Goal: Task Accomplishment & Management: Manage account settings

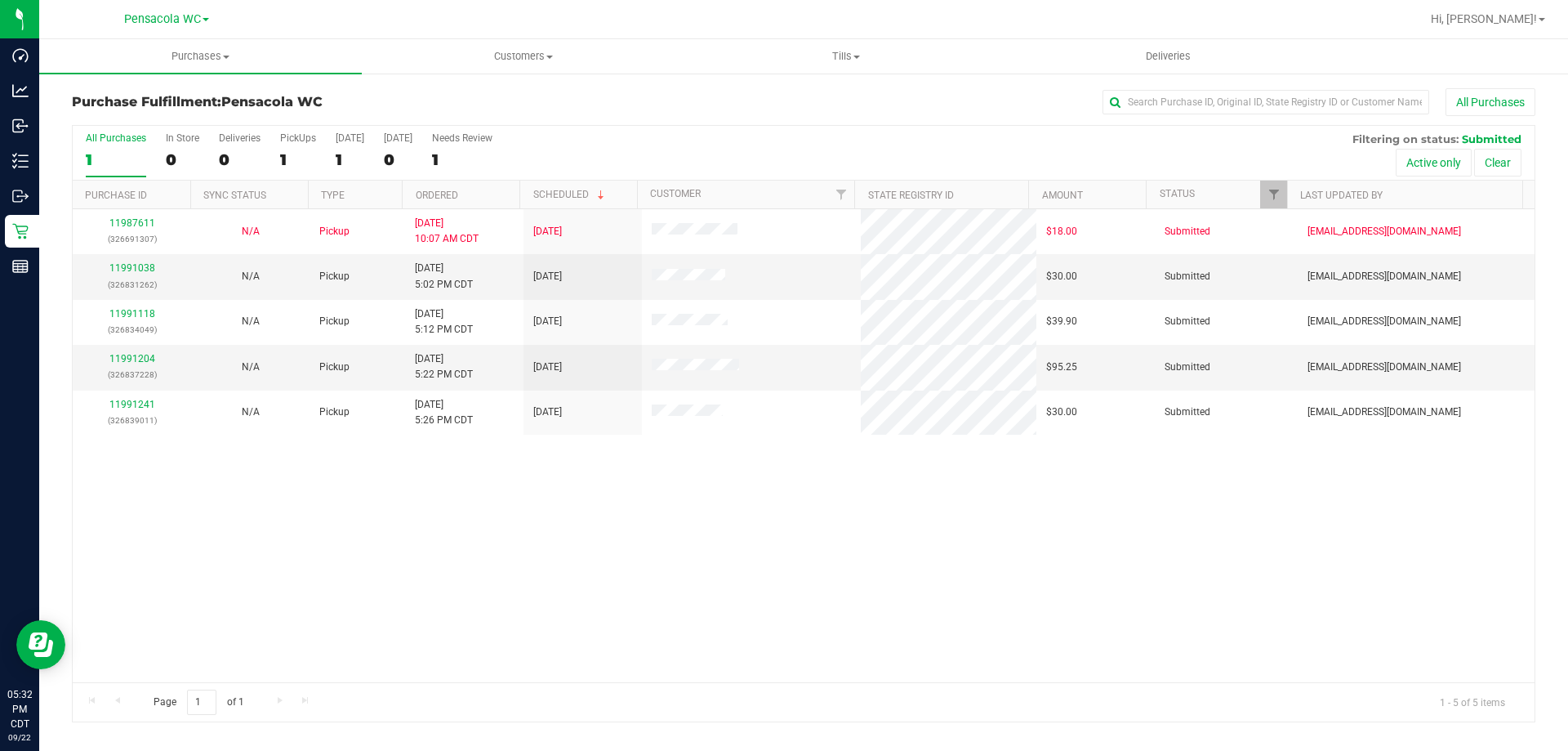
click at [571, 580] on div "11987611 (326691307) N/A Pickup [DATE] 10:07 AM CDT 9/22/2025 $18.00 Submitted …" at bounding box center [803, 446] width 1461 height 473
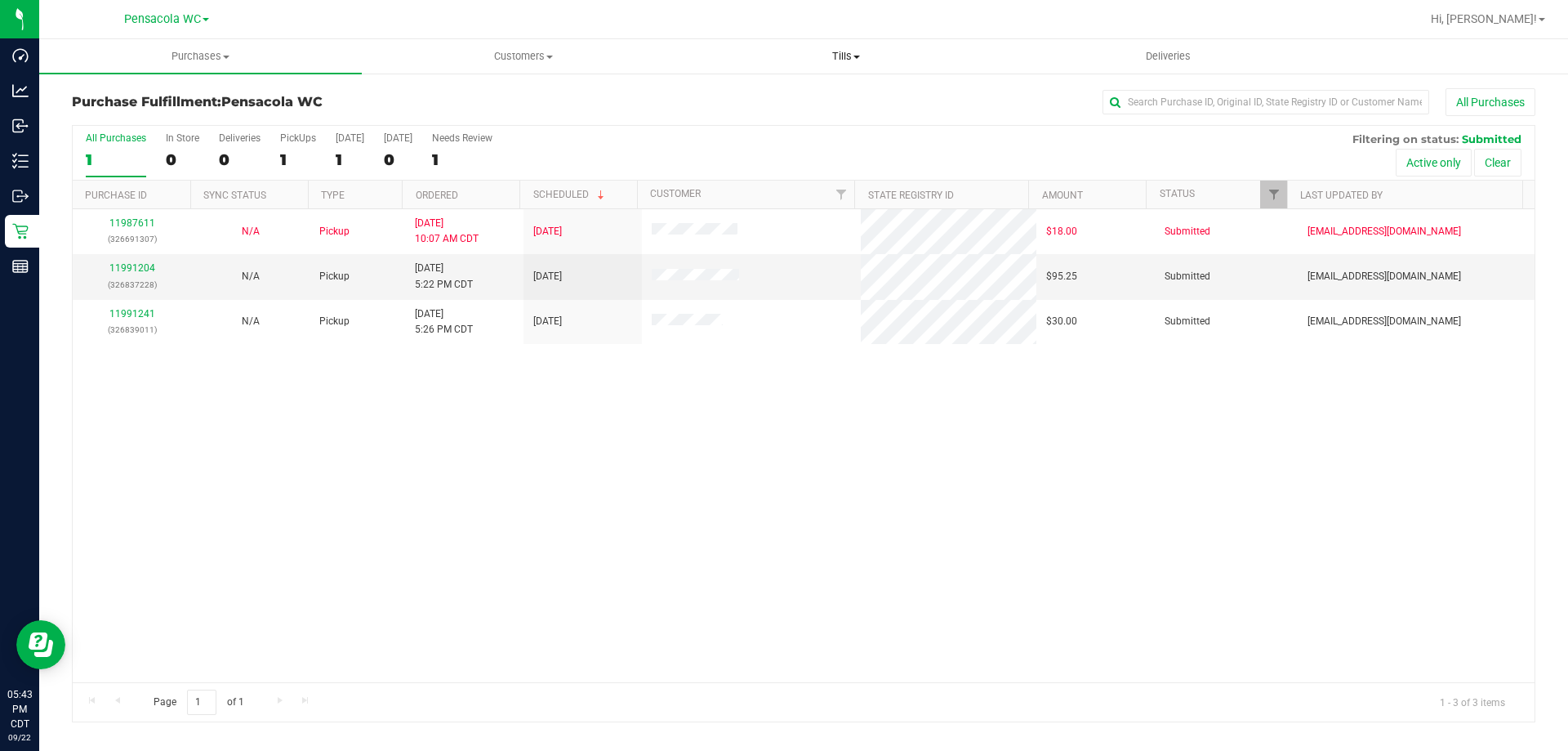
click at [828, 56] on span "Tills" at bounding box center [845, 56] width 321 height 15
click at [758, 98] on span "Manage tills" at bounding box center [740, 99] width 111 height 14
click at [744, 94] on span "Manage tills" at bounding box center [740, 99] width 111 height 14
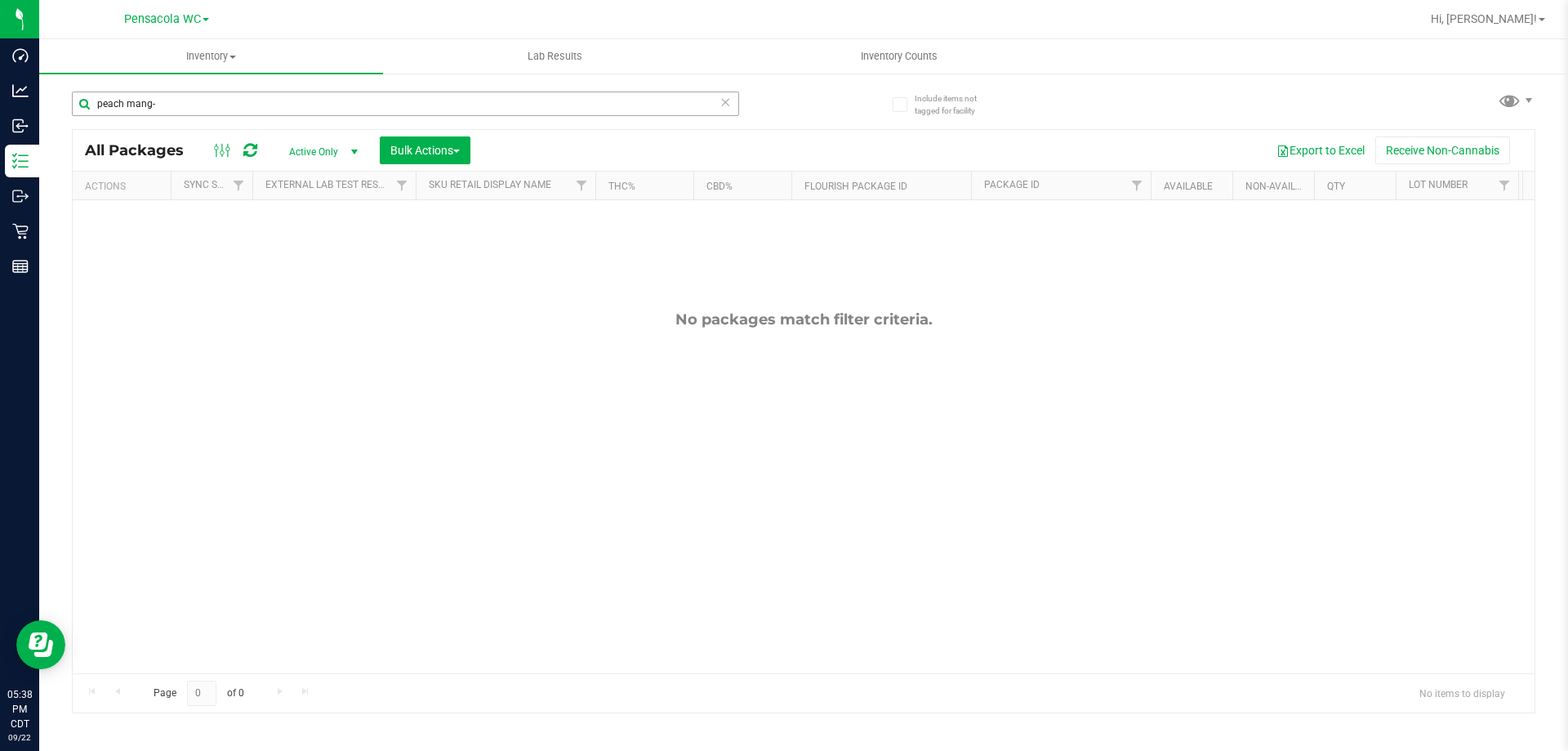
click at [712, 105] on input "peach mang-" at bounding box center [405, 104] width 667 height 25
click at [718, 102] on input "peach mang-" at bounding box center [405, 104] width 667 height 25
type input "peach mang-"
click at [719, 103] on icon at bounding box center [725, 102] width 12 height 20
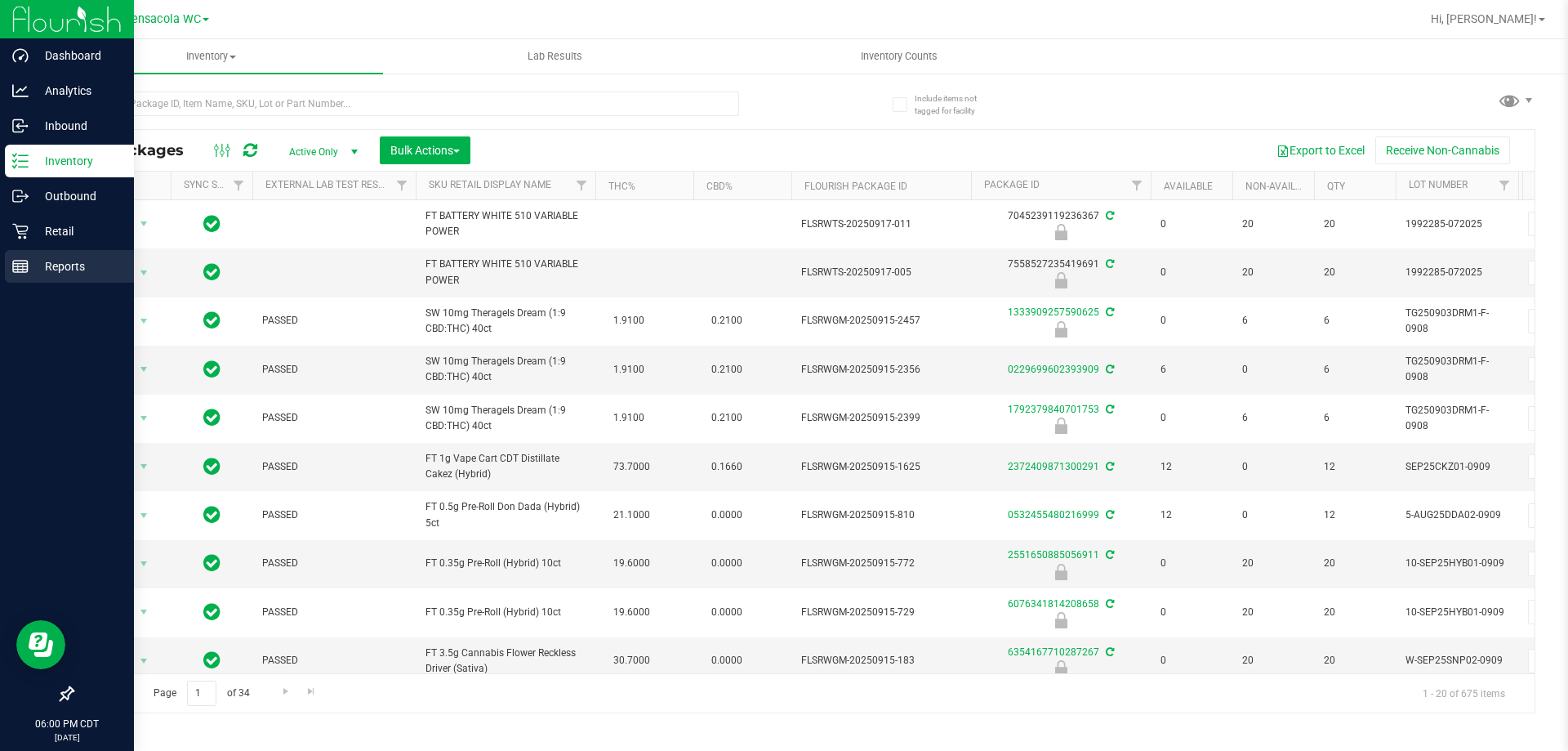
click at [49, 278] on div "Reports" at bounding box center [69, 266] width 129 height 33
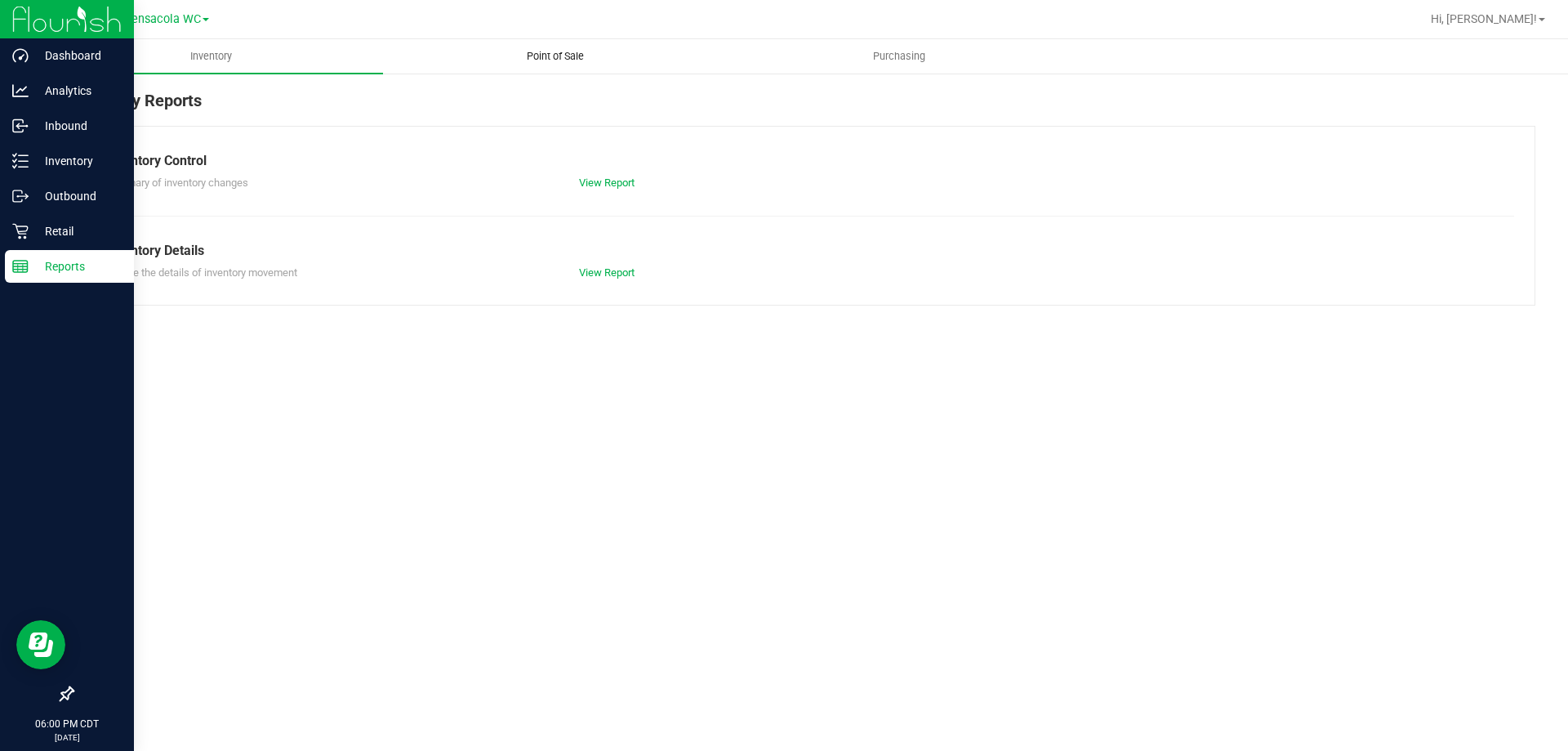
click at [538, 54] on span "Point of Sale" at bounding box center [555, 56] width 101 height 15
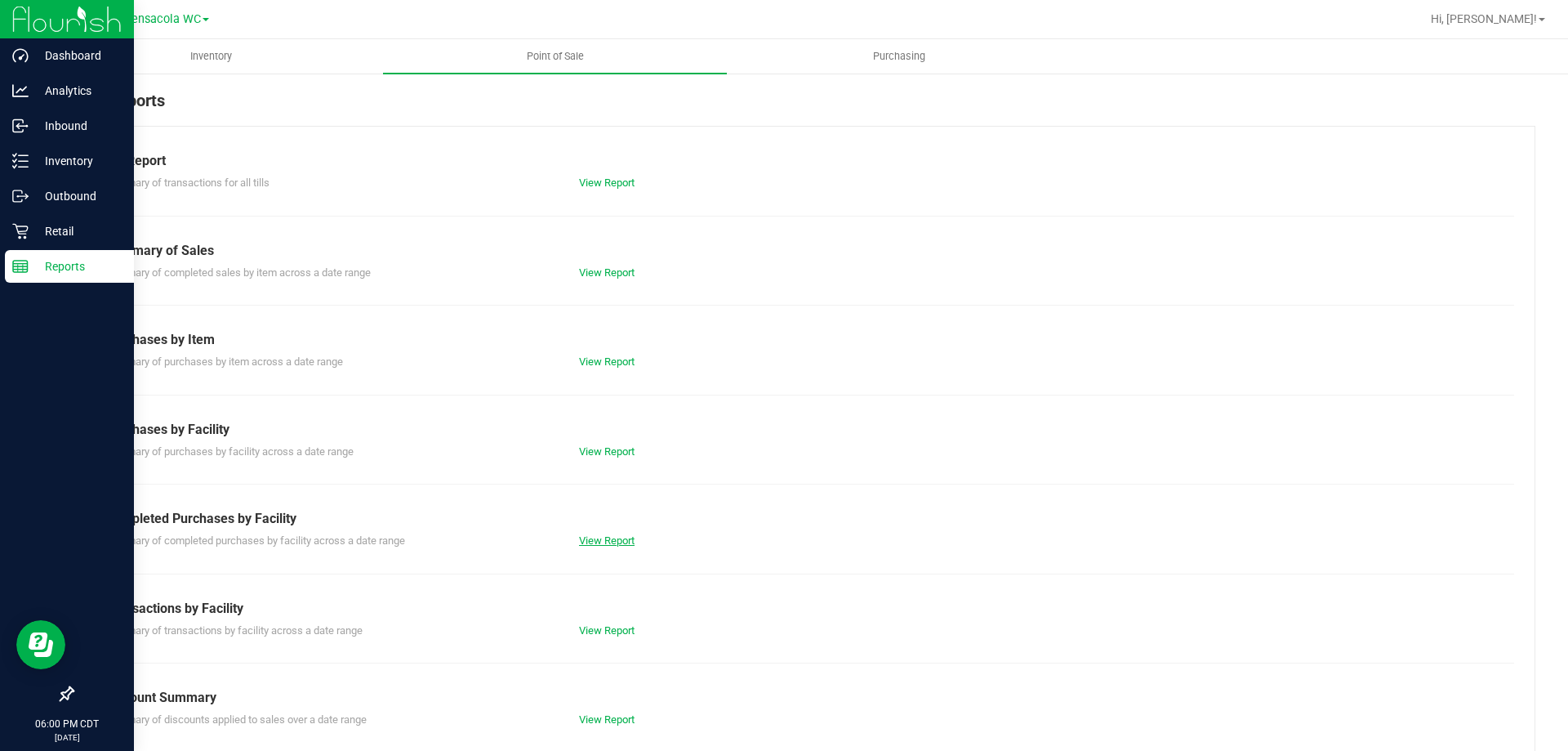
click at [608, 542] on link "View Report" at bounding box center [607, 541] width 55 height 12
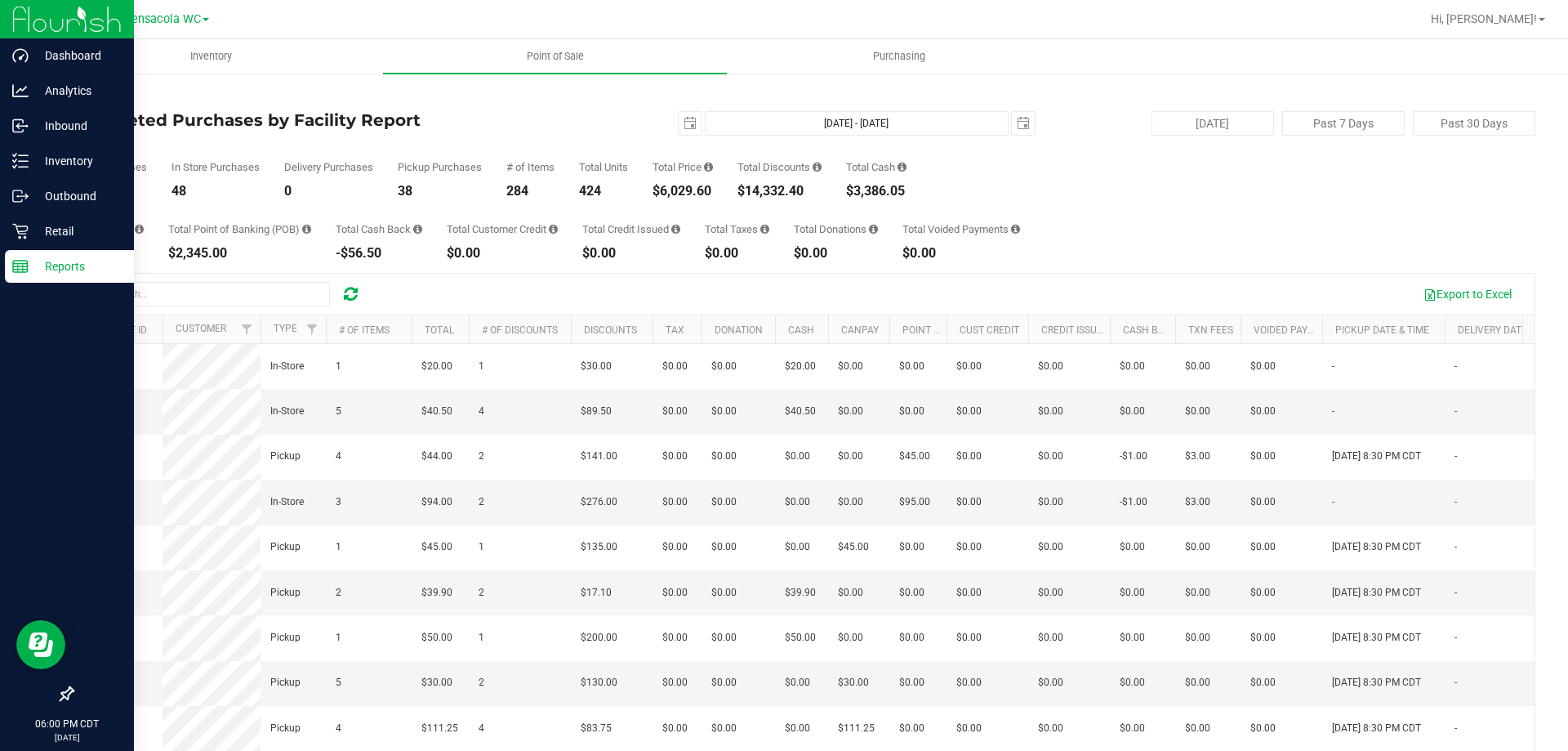
drag, startPoint x: 720, startPoint y: 195, endPoint x: 664, endPoint y: 186, distance: 56.7
click at [664, 186] on div "Total Purchases 86 In Store Purchases 48 Delivery Purchases 0 Pickup Purchases …" at bounding box center [803, 166] width 1463 height 62
copy div "6,029.60"
click at [1489, 24] on span "Hi, [PERSON_NAME]!" at bounding box center [1483, 18] width 106 height 13
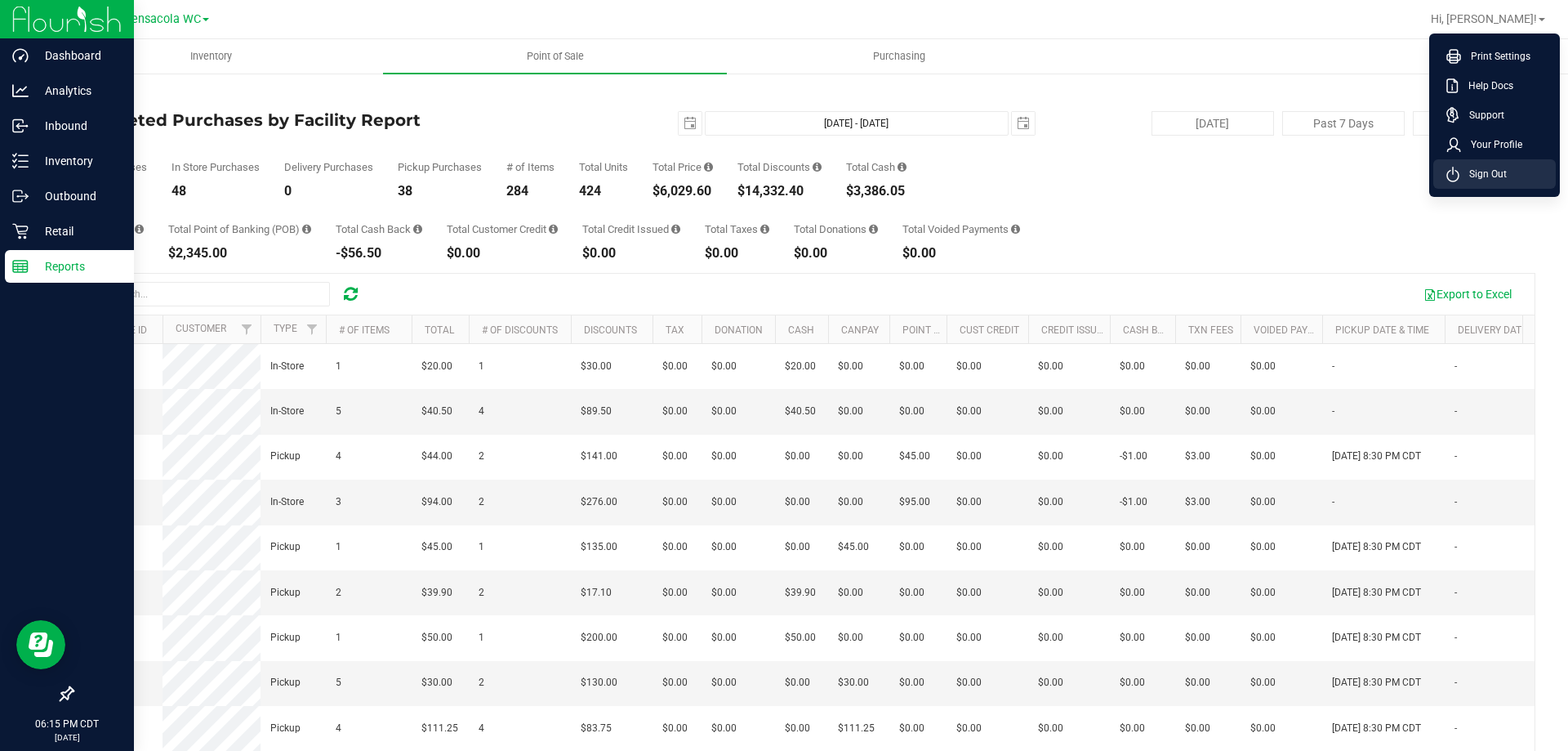
click at [1464, 184] on li "Sign Out" at bounding box center [1495, 174] width 123 height 30
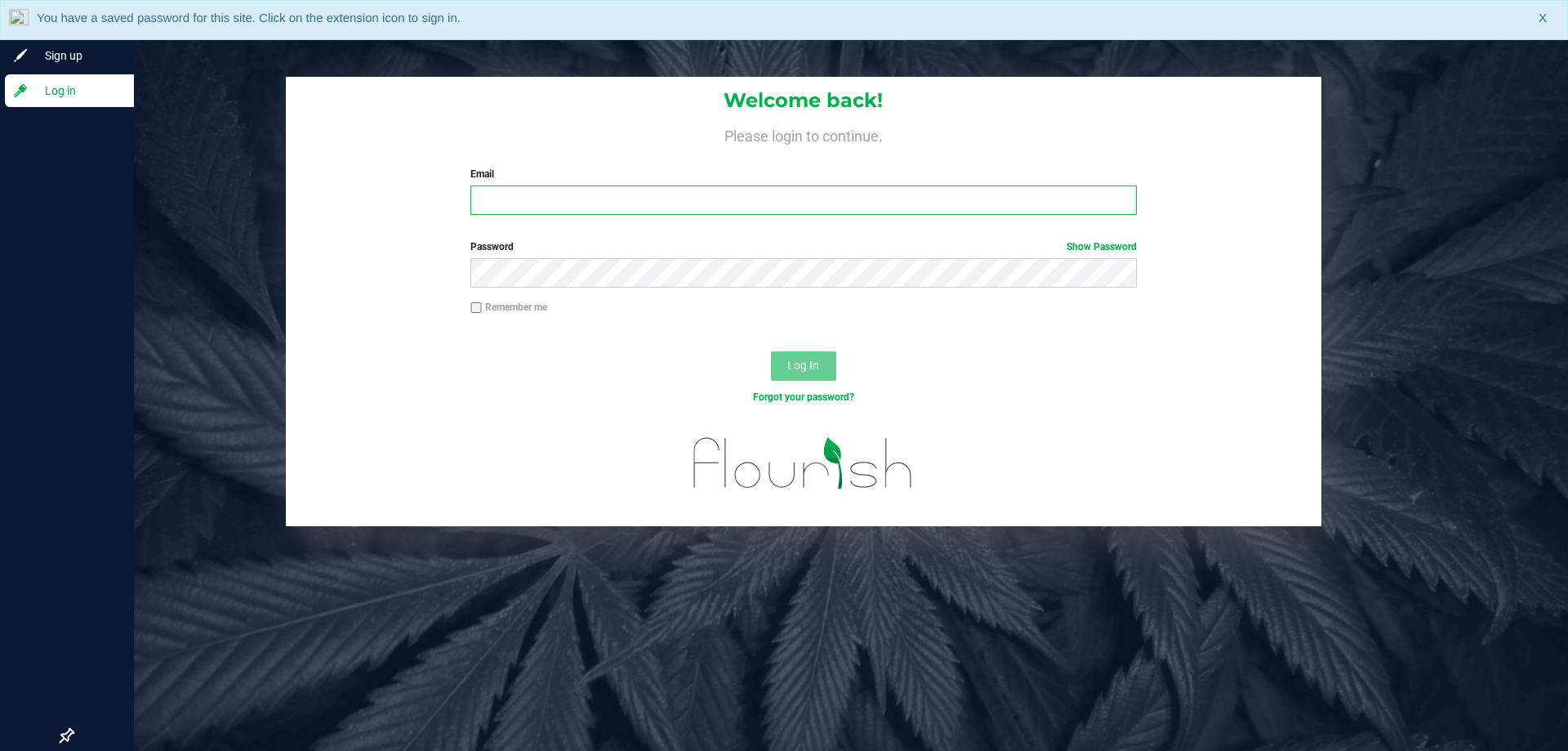
click at [518, 200] on input "Email" at bounding box center [803, 201] width 666 height 30
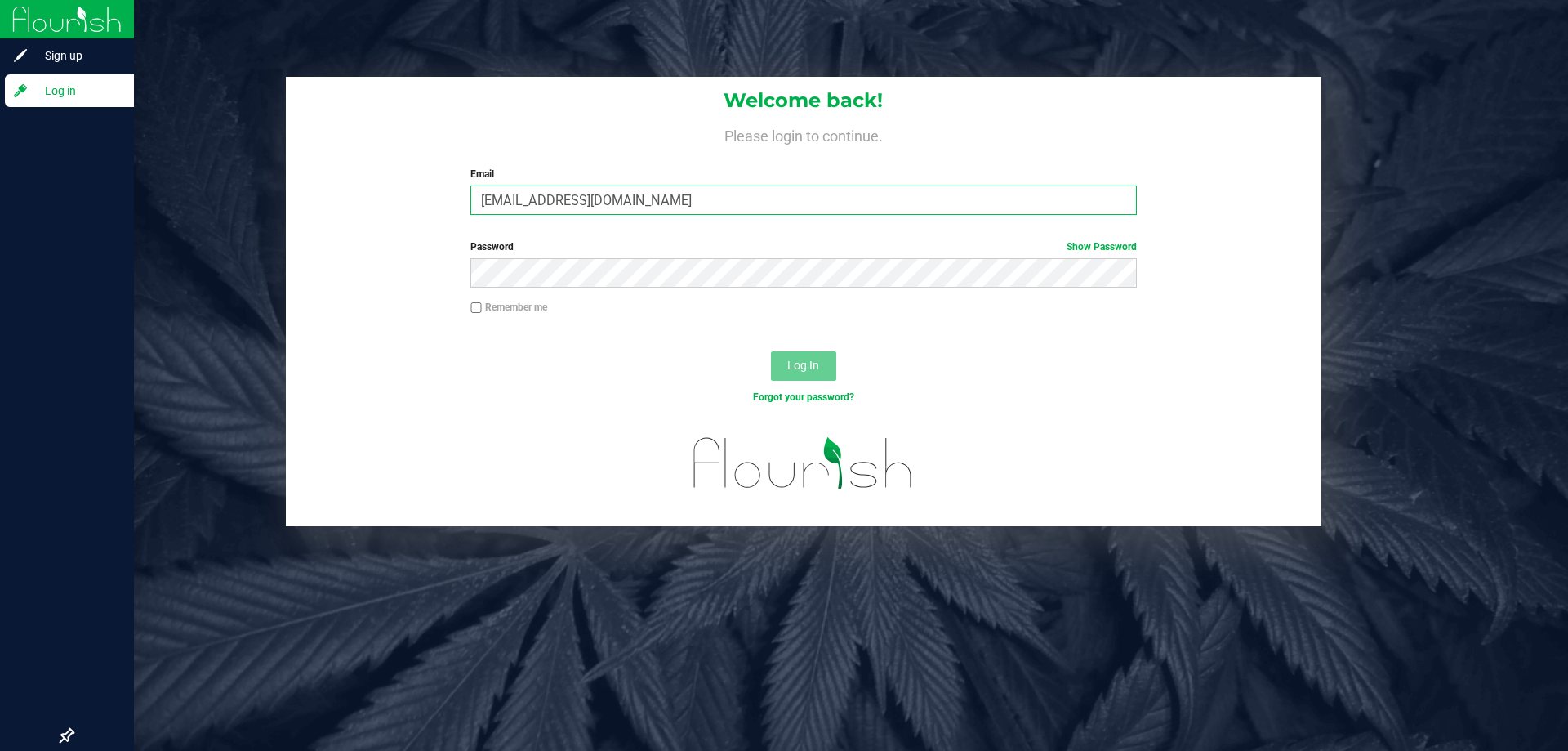
type input "hcook@liveparallel.com"
click at [771, 351] on button "Log In" at bounding box center [803, 366] width 65 height 30
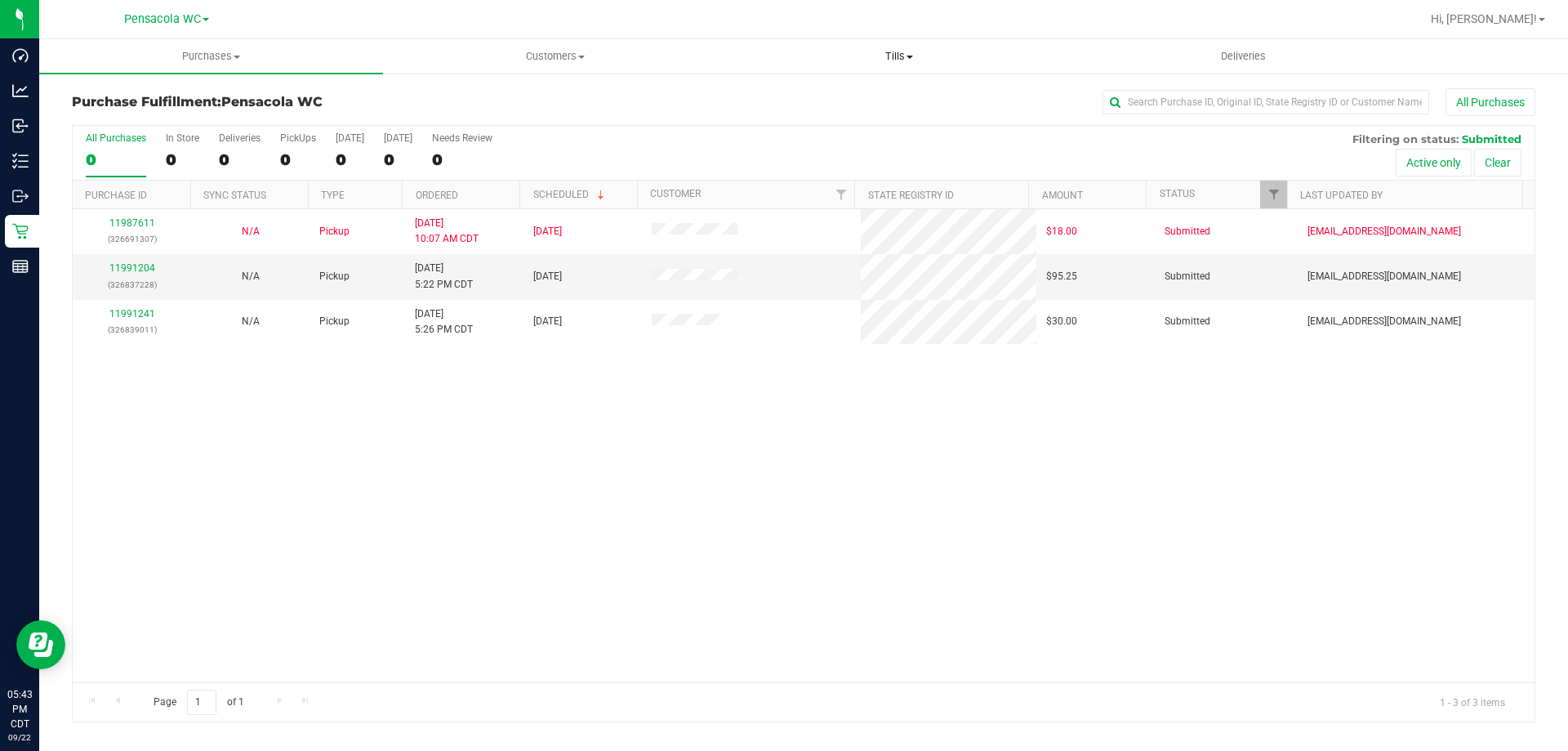
click at [888, 51] on span "Tills" at bounding box center [898, 56] width 342 height 15
click at [838, 99] on li "Manage tills" at bounding box center [899, 99] width 344 height 20
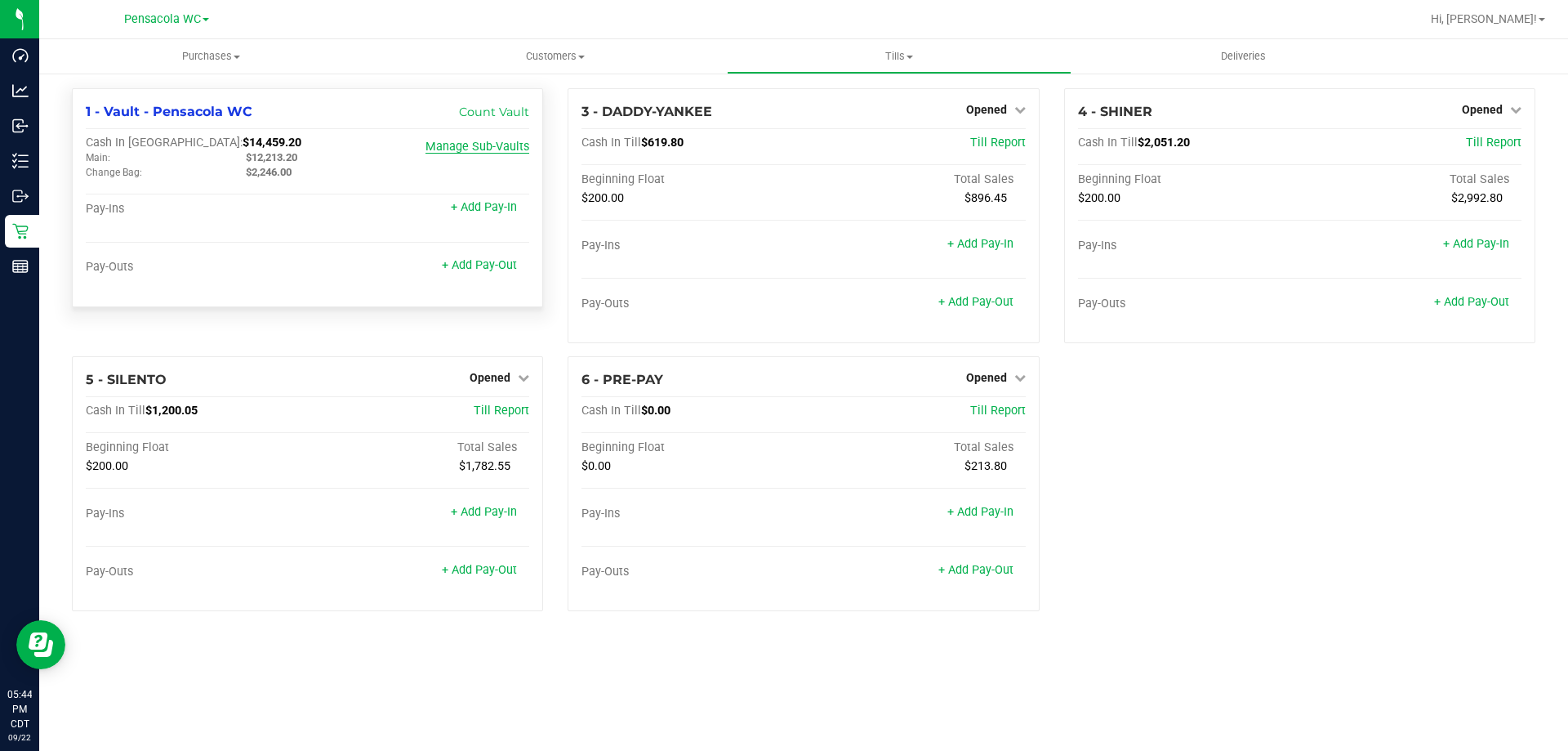
click at [453, 150] on link "Manage Sub-Vaults" at bounding box center [477, 146] width 104 height 14
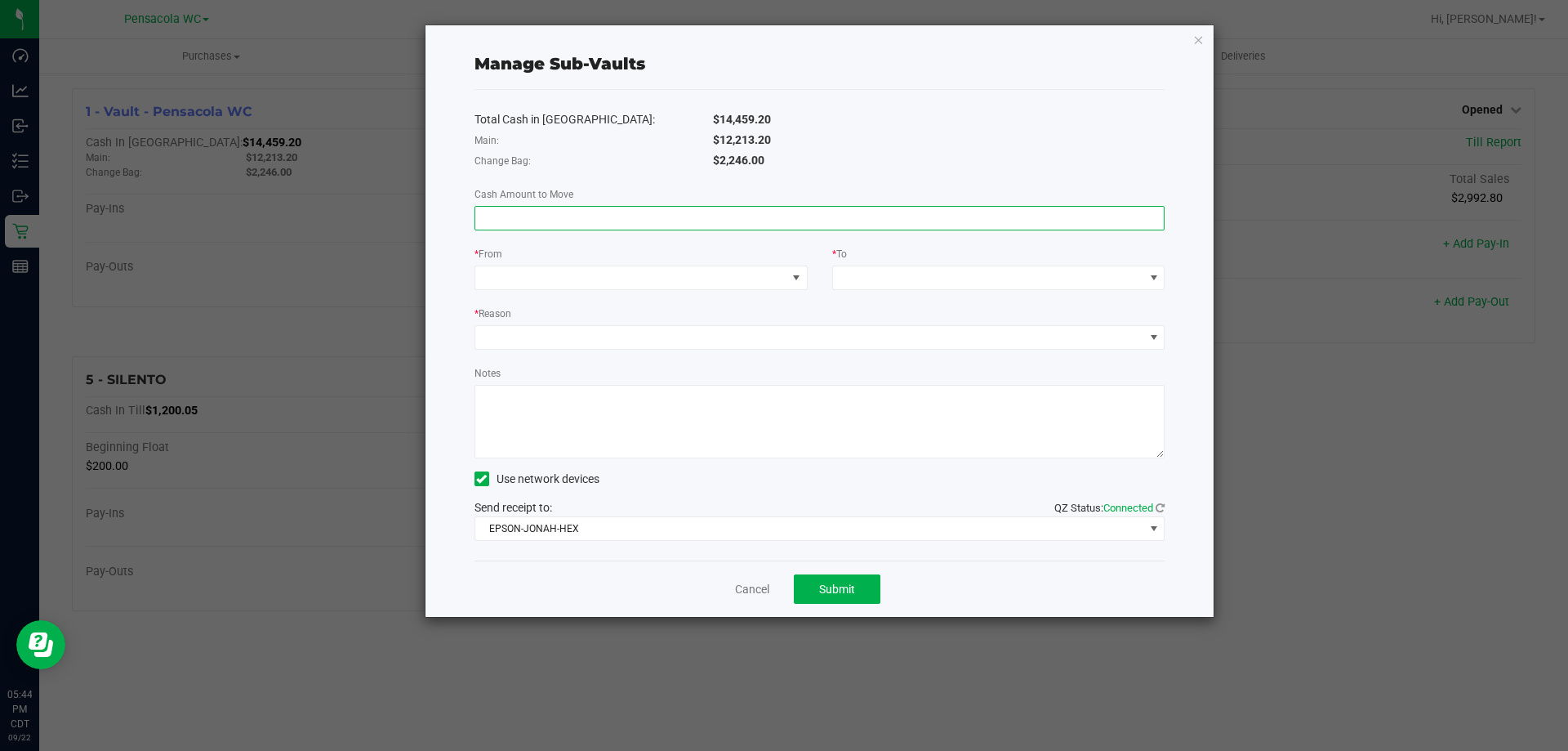
click at [553, 219] on input at bounding box center [820, 217] width 690 height 23
type input "$246.00"
click at [533, 285] on span at bounding box center [630, 277] width 311 height 23
click at [522, 360] on div "Change Bag (Vault - Pensacola WC)" at bounding box center [576, 351] width 183 height 30
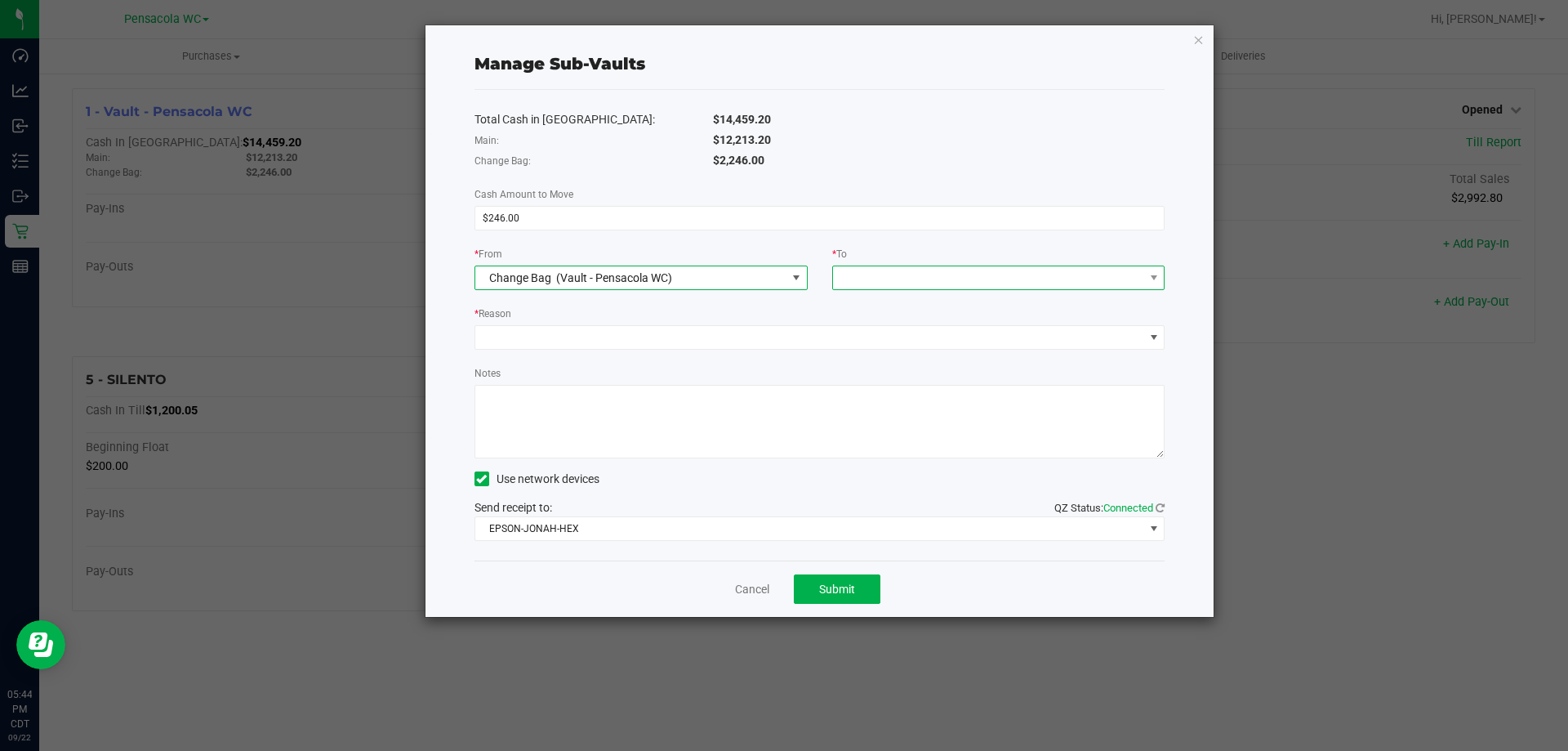
click at [890, 276] on span at bounding box center [988, 277] width 311 height 23
click at [849, 353] on span "Main" at bounding box center [856, 350] width 26 height 13
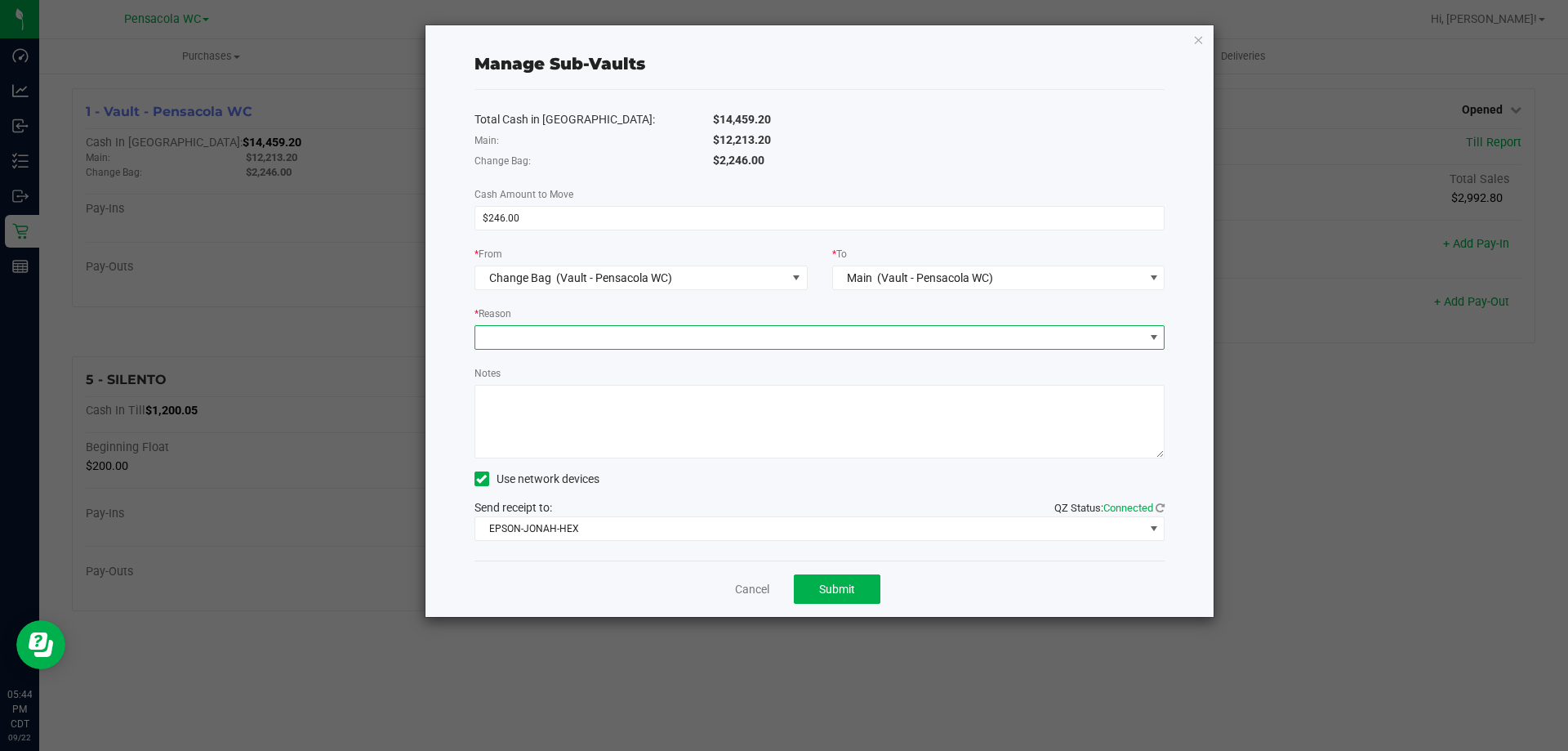
click at [757, 343] on span at bounding box center [809, 337] width 669 height 23
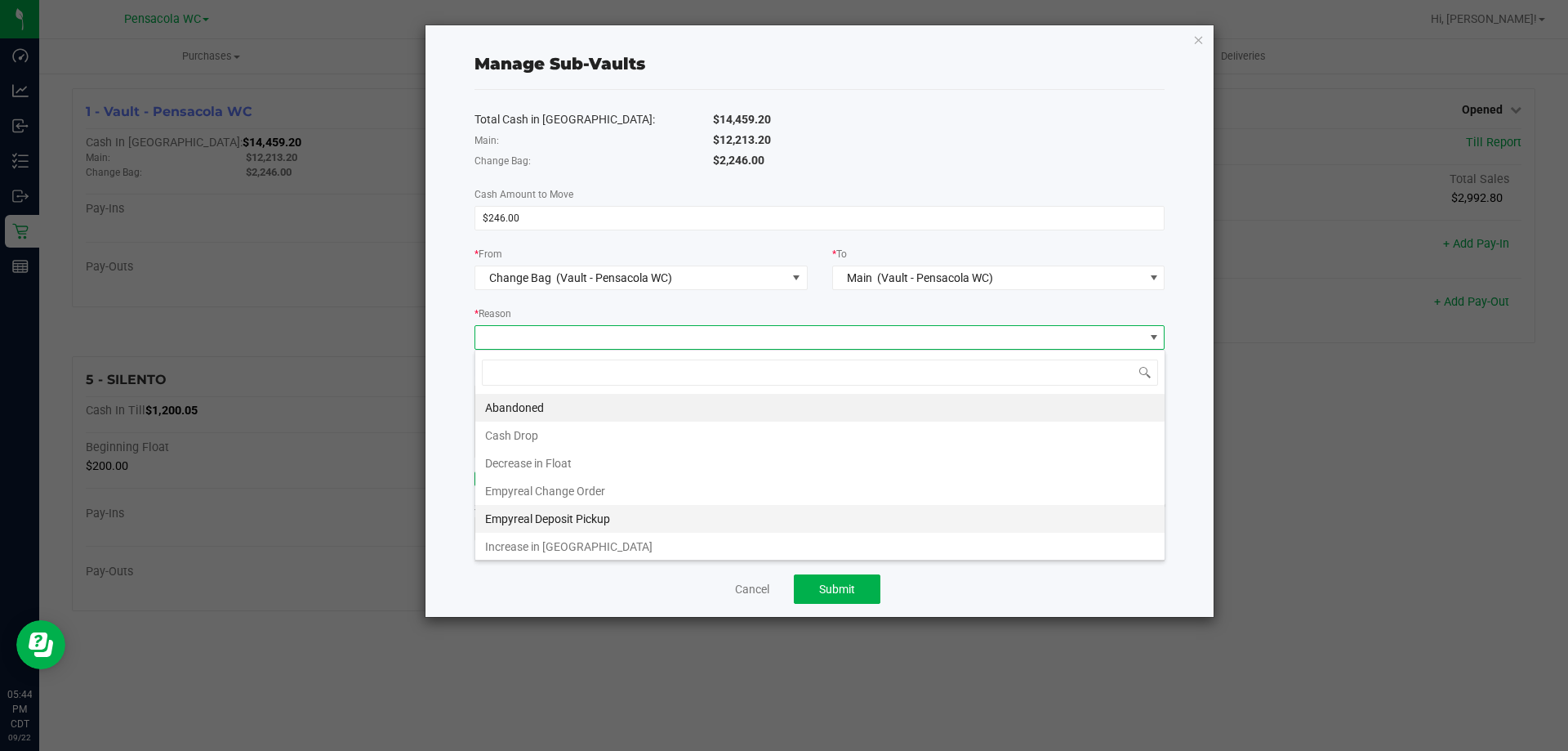
scroll to position [3, 0]
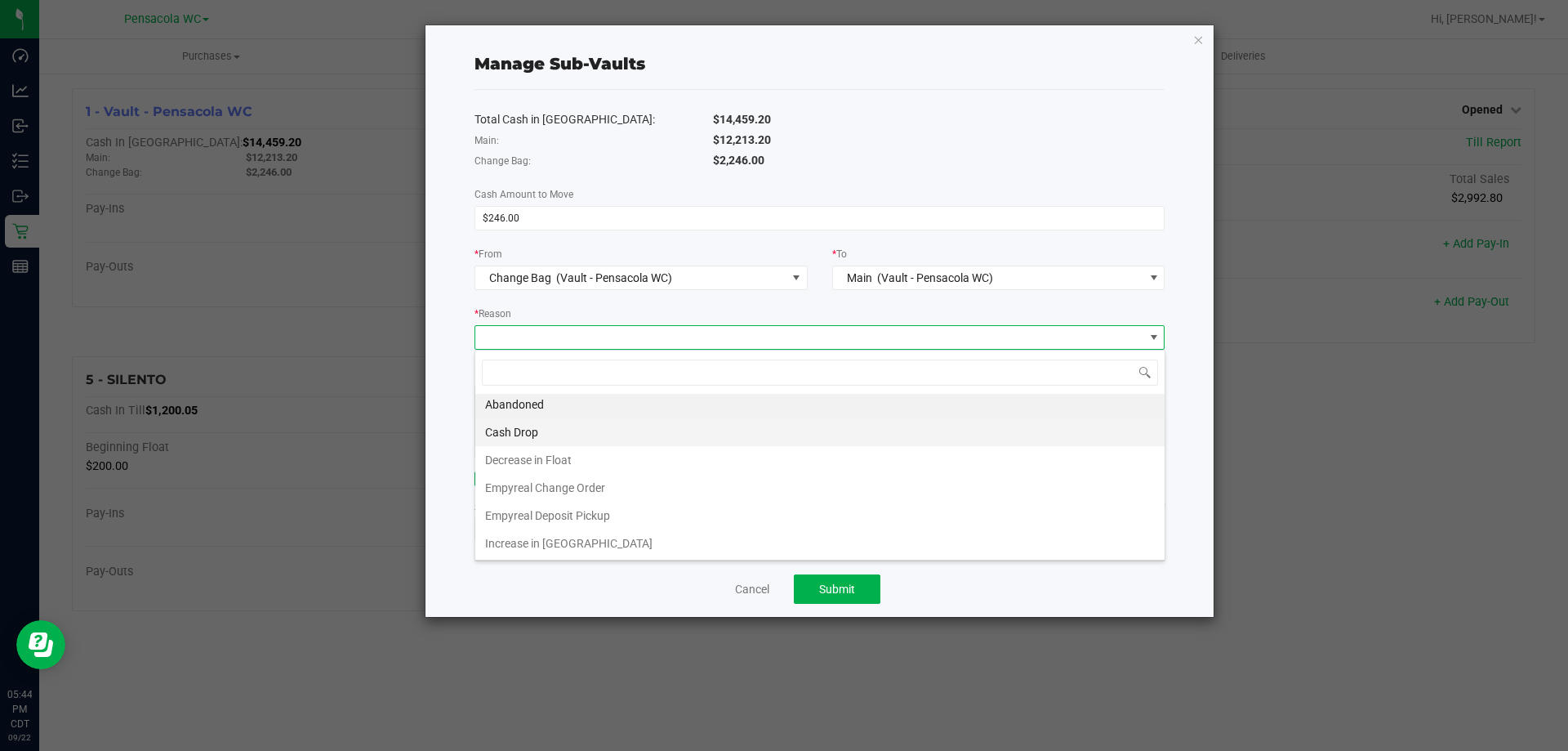
click at [566, 437] on li "Cash Drop" at bounding box center [820, 432] width 690 height 28
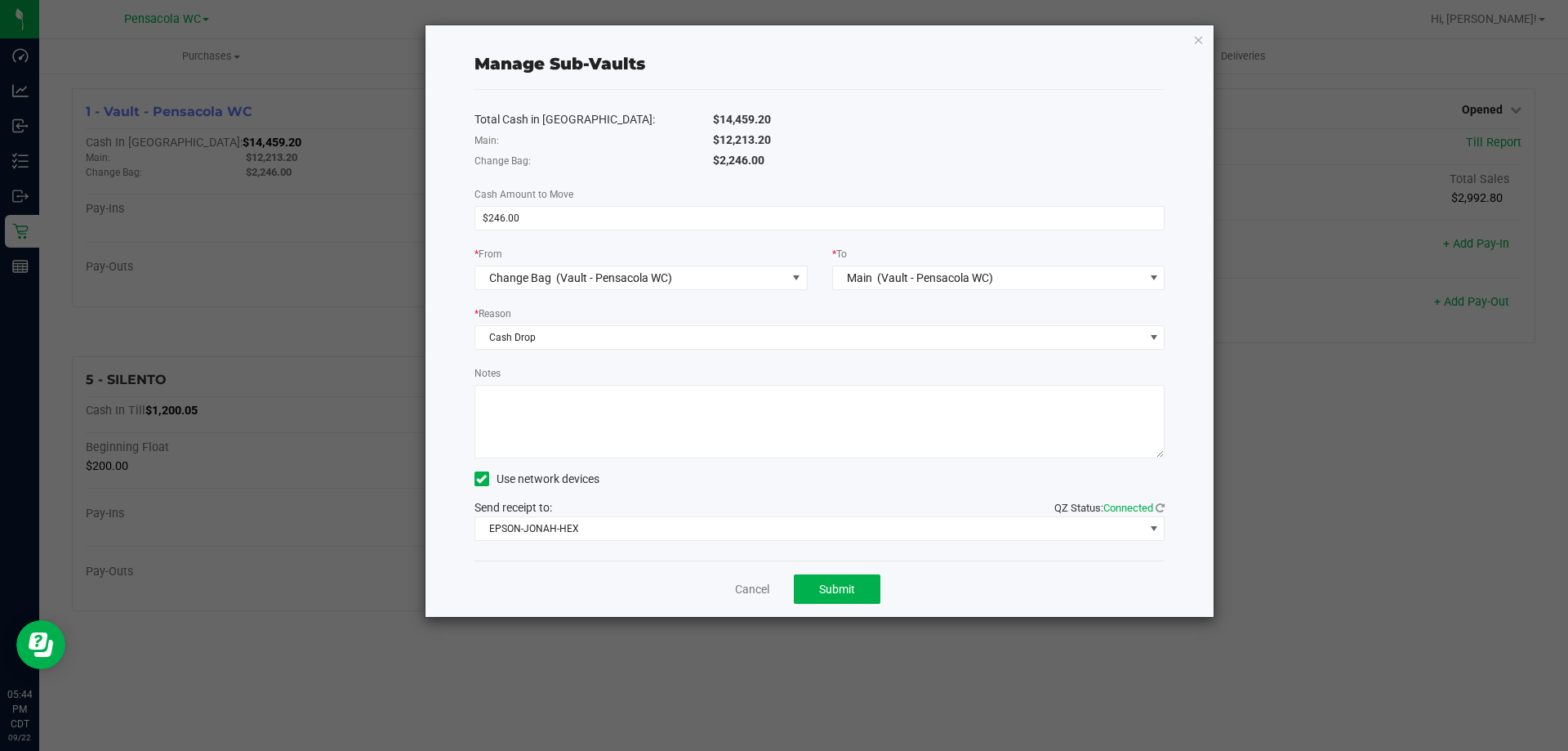
click at [577, 406] on textarea "Notes" at bounding box center [819, 421] width 691 height 73
type textarea "accidentally put in change"
click at [805, 583] on button "Submit" at bounding box center [837, 589] width 87 height 30
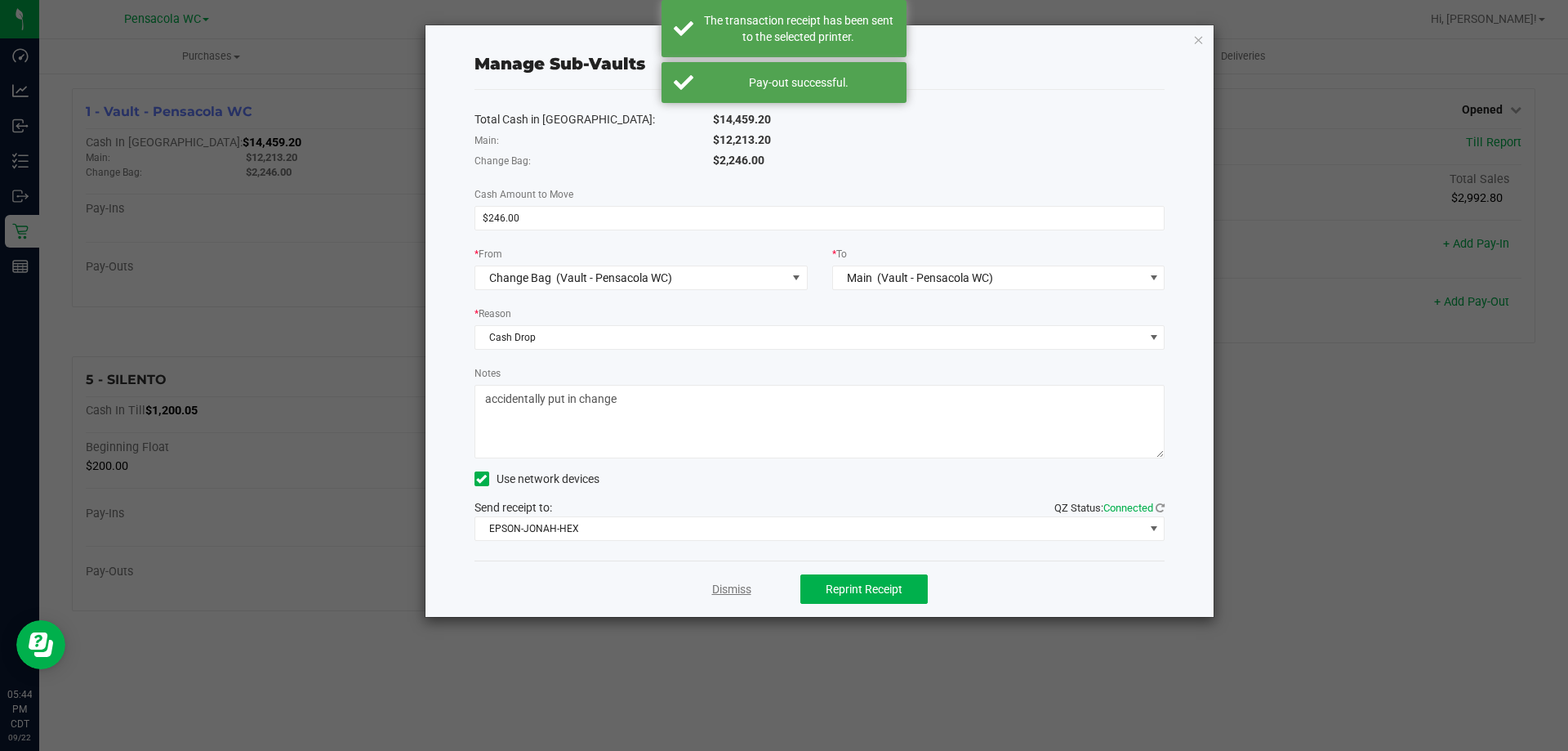
click at [745, 591] on link "Dismiss" at bounding box center [732, 589] width 40 height 17
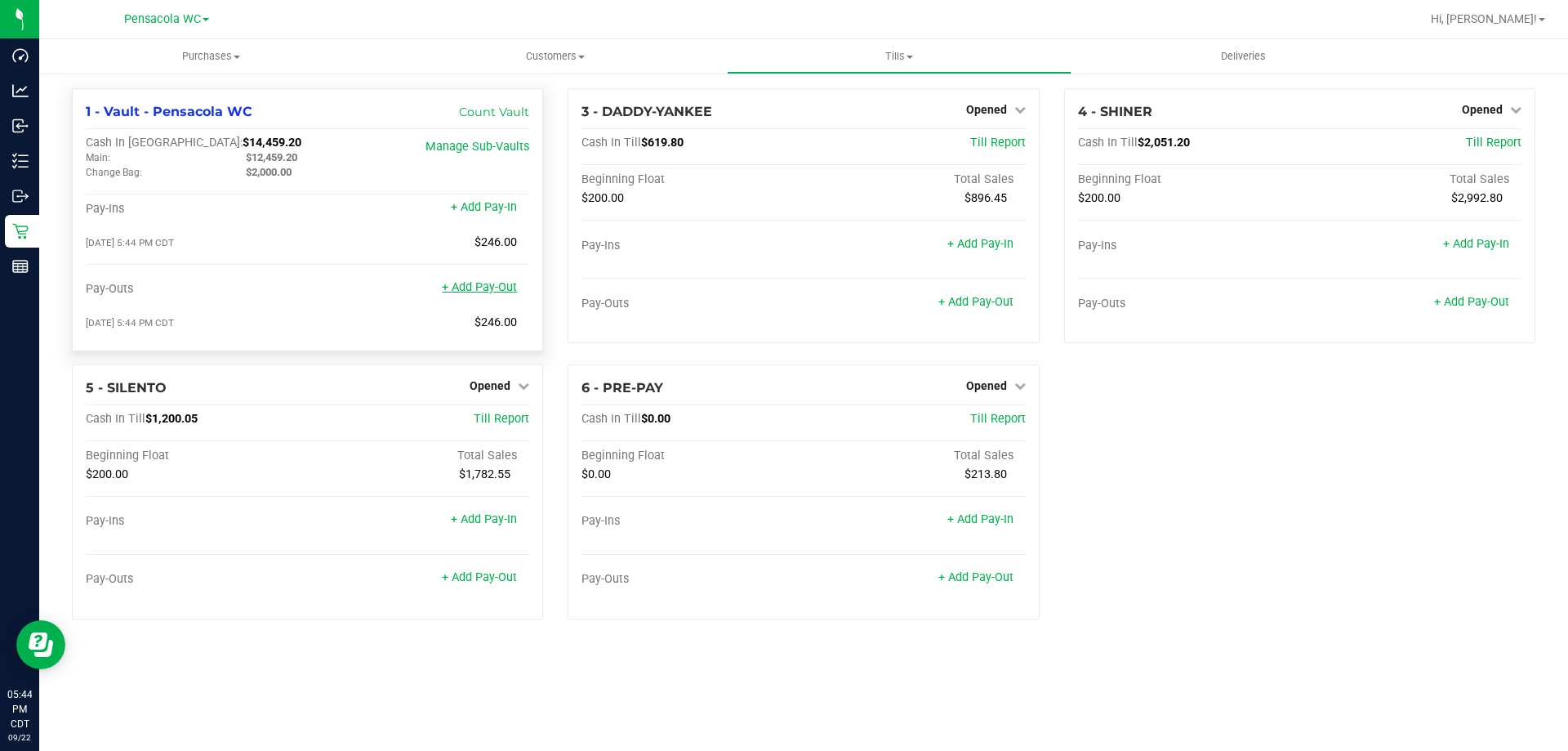
click at [511, 294] on link "+ Add Pay-Out" at bounding box center [479, 287] width 75 height 14
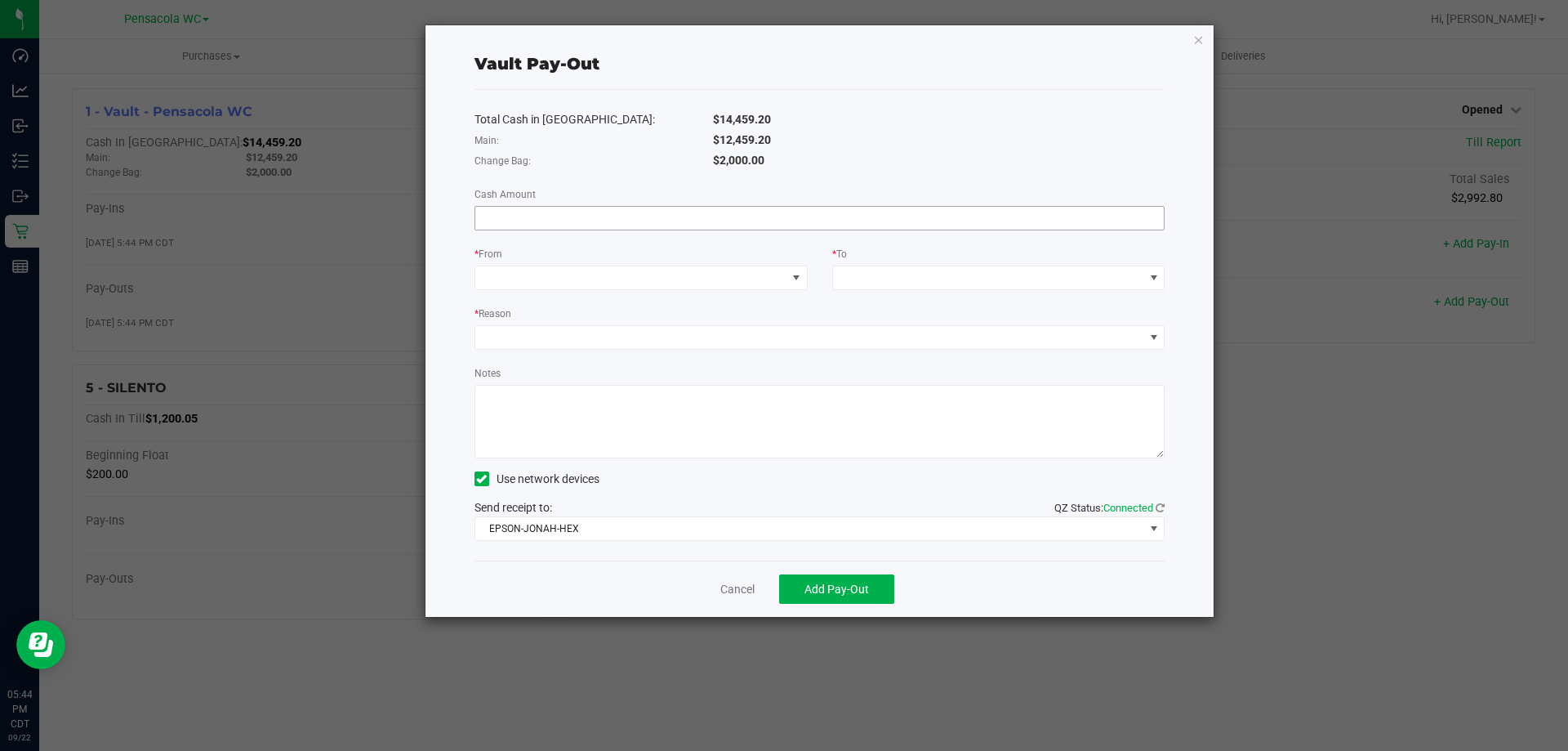
click at [593, 216] on input at bounding box center [820, 217] width 690 height 23
type input "$12,459.20"
click at [699, 276] on span at bounding box center [630, 277] width 311 height 23
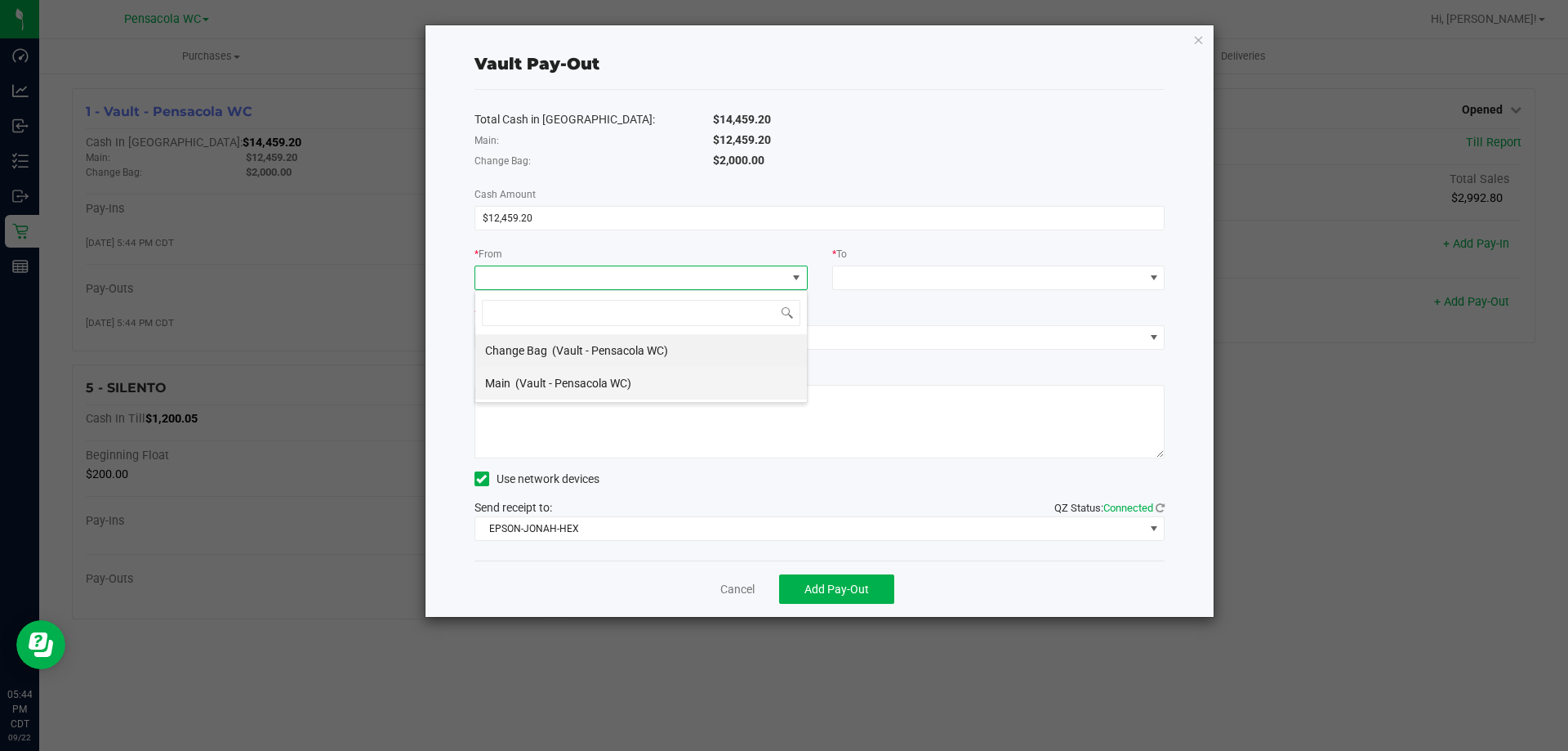
click at [609, 385] on span "(Vault - Pensacola WC)" at bounding box center [573, 382] width 116 height 13
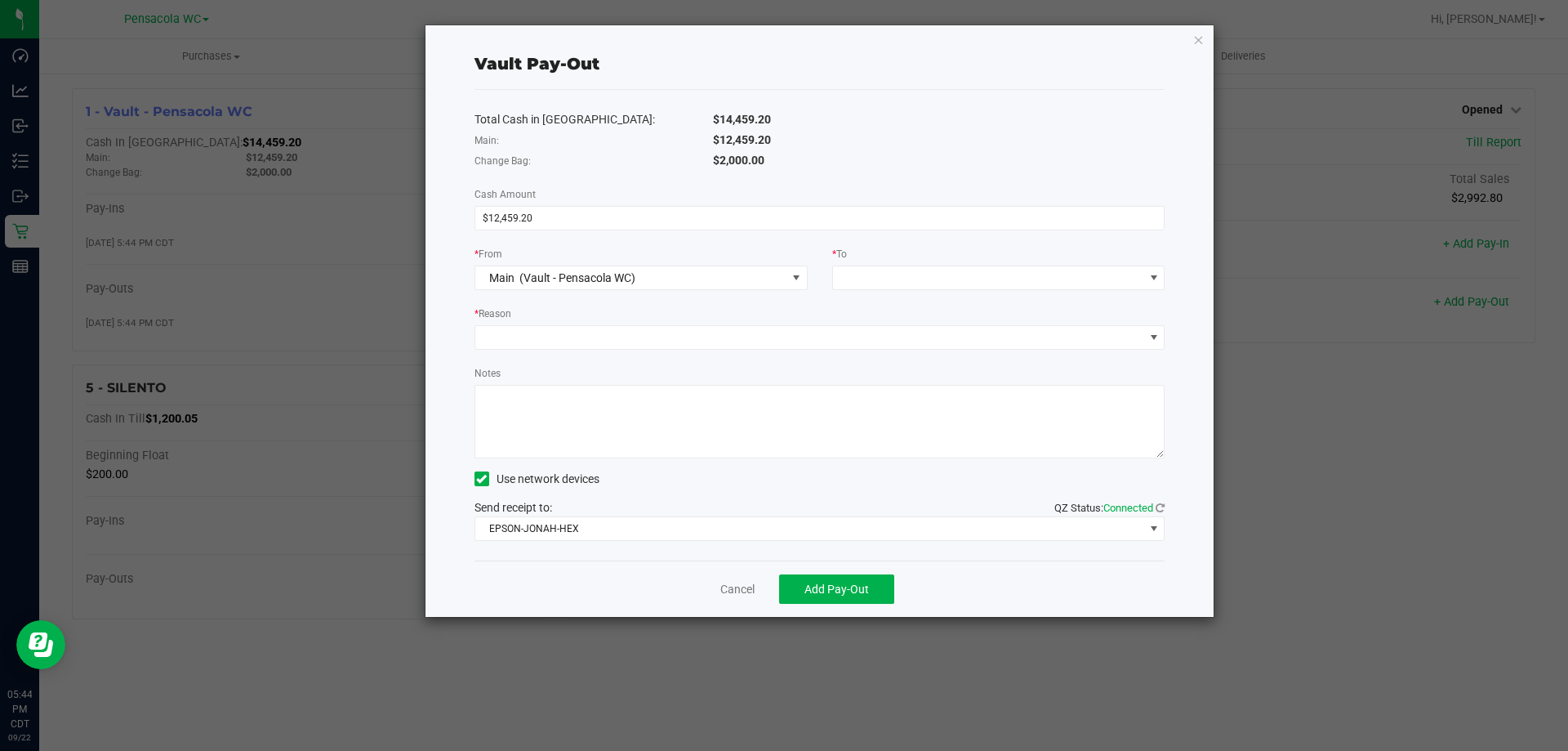
click at [934, 292] on div "Total Cash in Vault: $14,459.20 Main: $12,459.20 Change Bag: $2,000.00 Cash Amo…" at bounding box center [819, 325] width 691 height 470
click at [925, 276] on span at bounding box center [988, 277] width 311 height 23
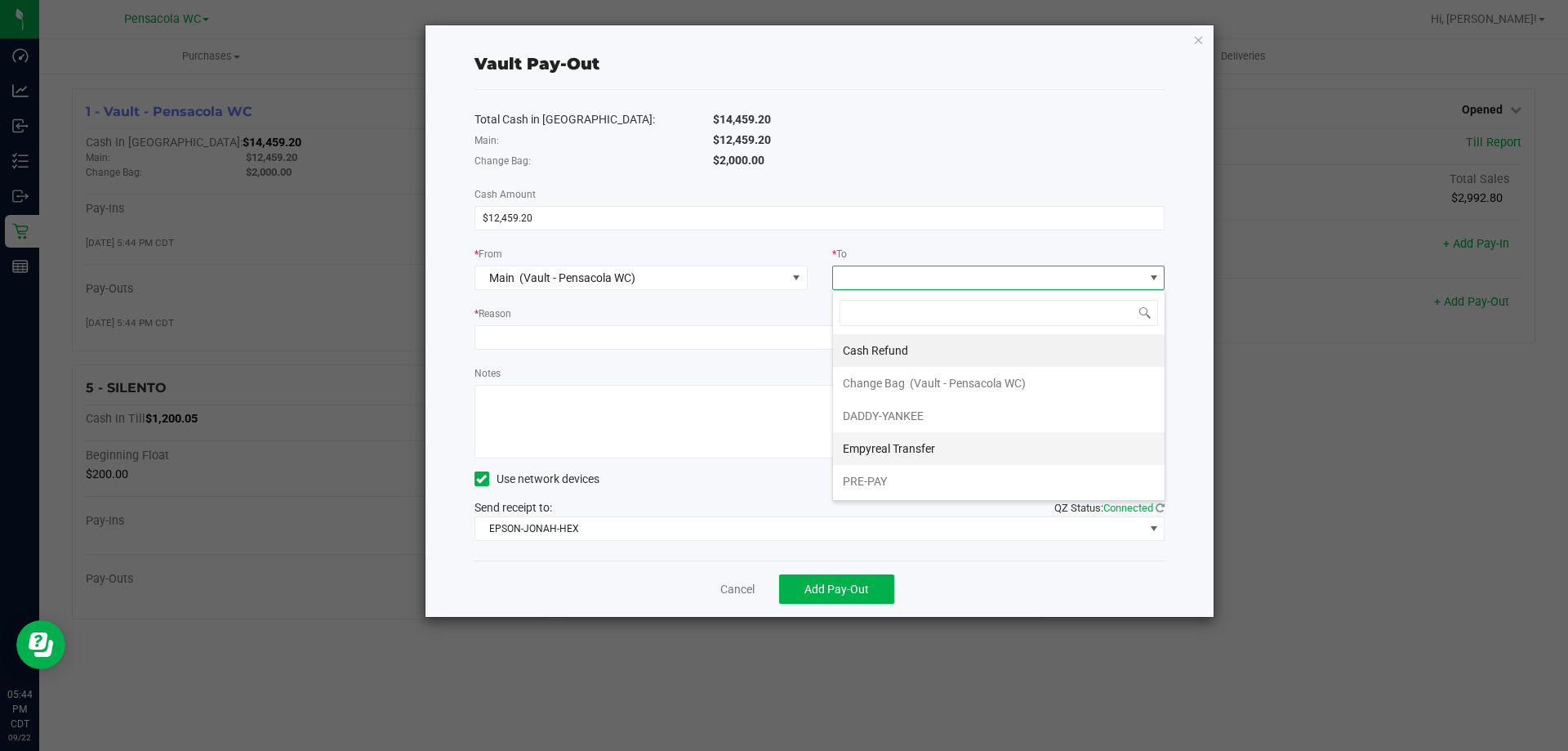
click at [877, 455] on span "Empyreal Transfer" at bounding box center [888, 448] width 92 height 13
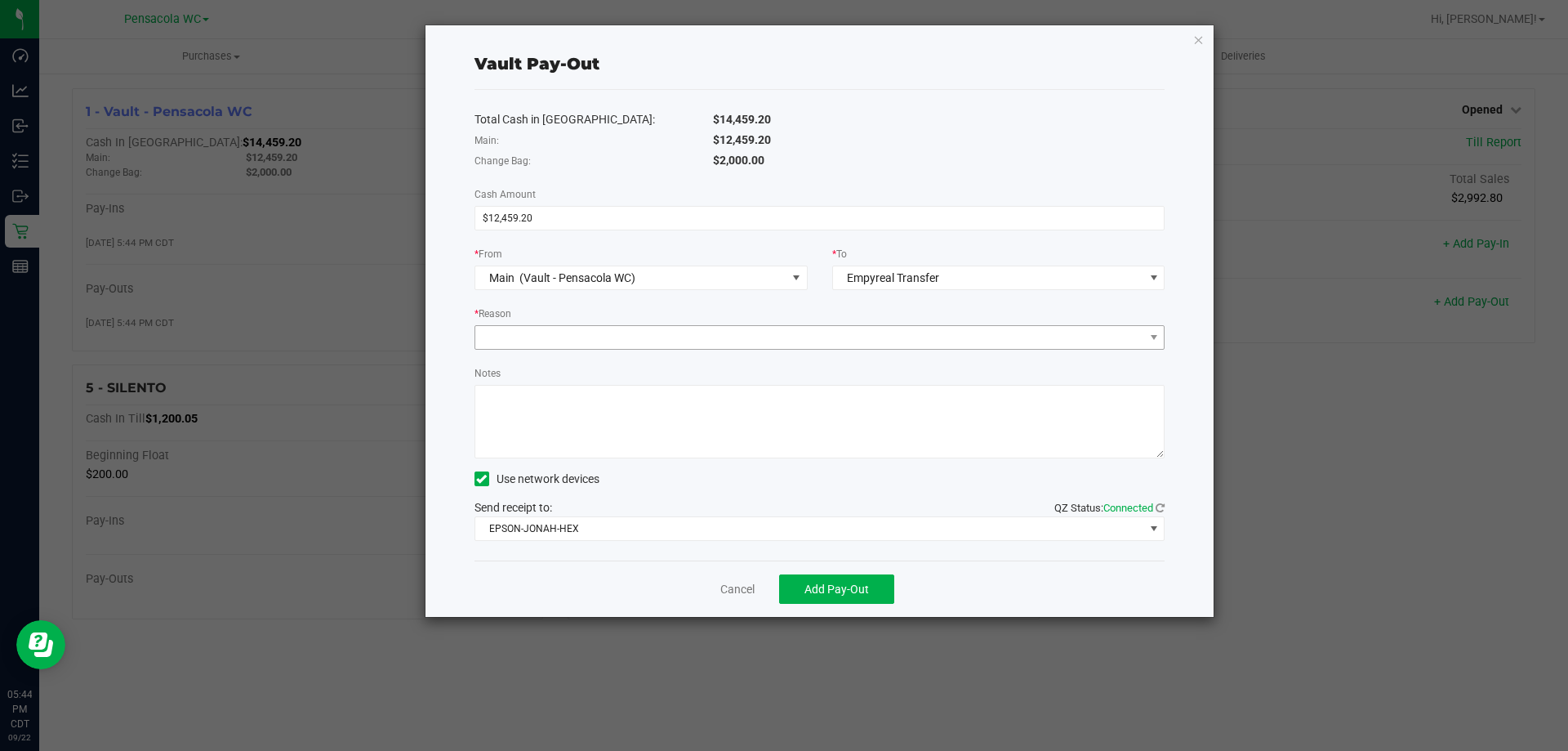
drag, startPoint x: 699, startPoint y: 351, endPoint x: 687, endPoint y: 335, distance: 20.0
click at [696, 347] on div "Total Cash in Vault: $14,459.20 Main: $12,459.20 Change Bag: $2,000.00 Cash Amo…" at bounding box center [819, 325] width 691 height 470
click at [687, 335] on span at bounding box center [809, 337] width 669 height 23
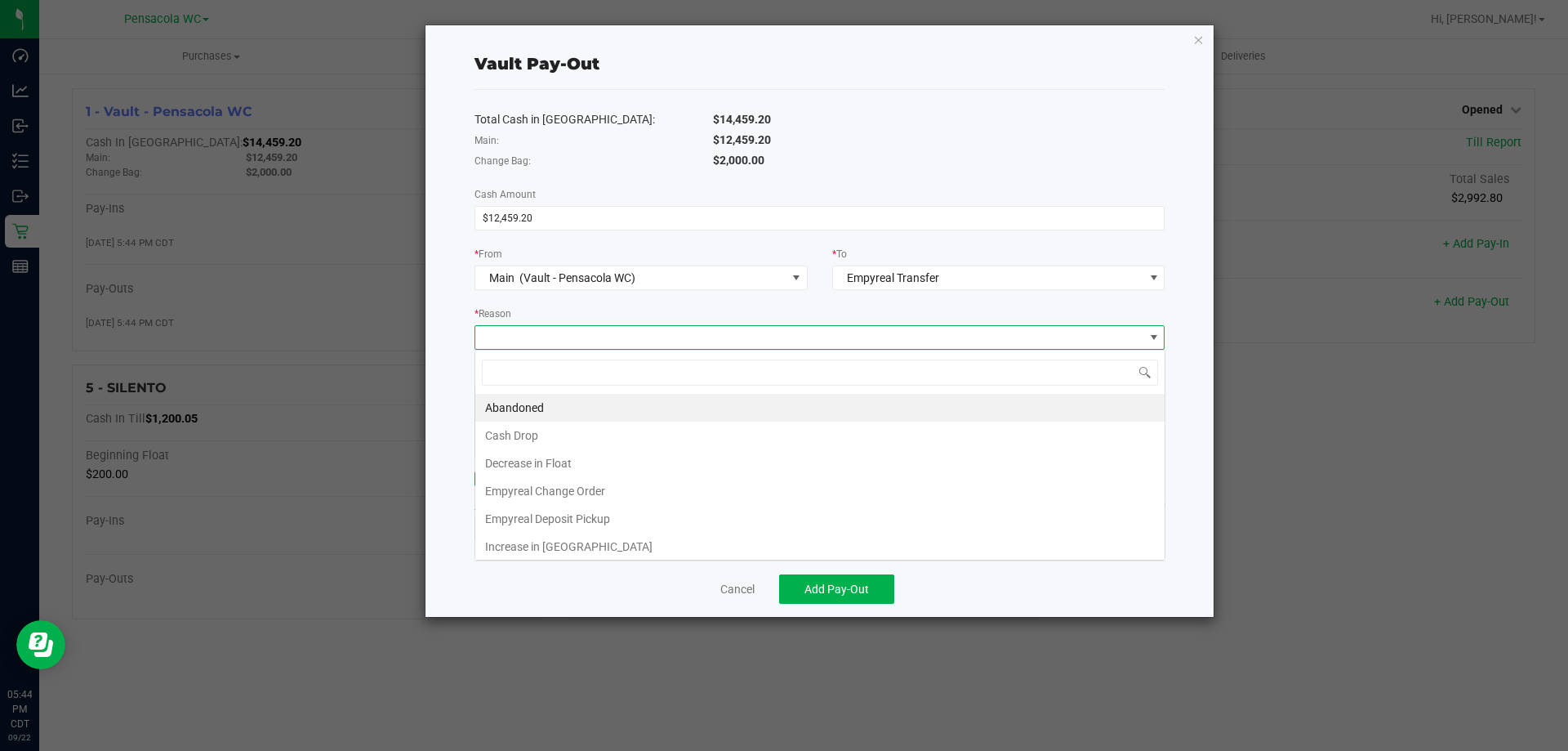
scroll to position [25, 690]
click at [560, 516] on li "Empyreal Deposit Pickup" at bounding box center [820, 519] width 690 height 28
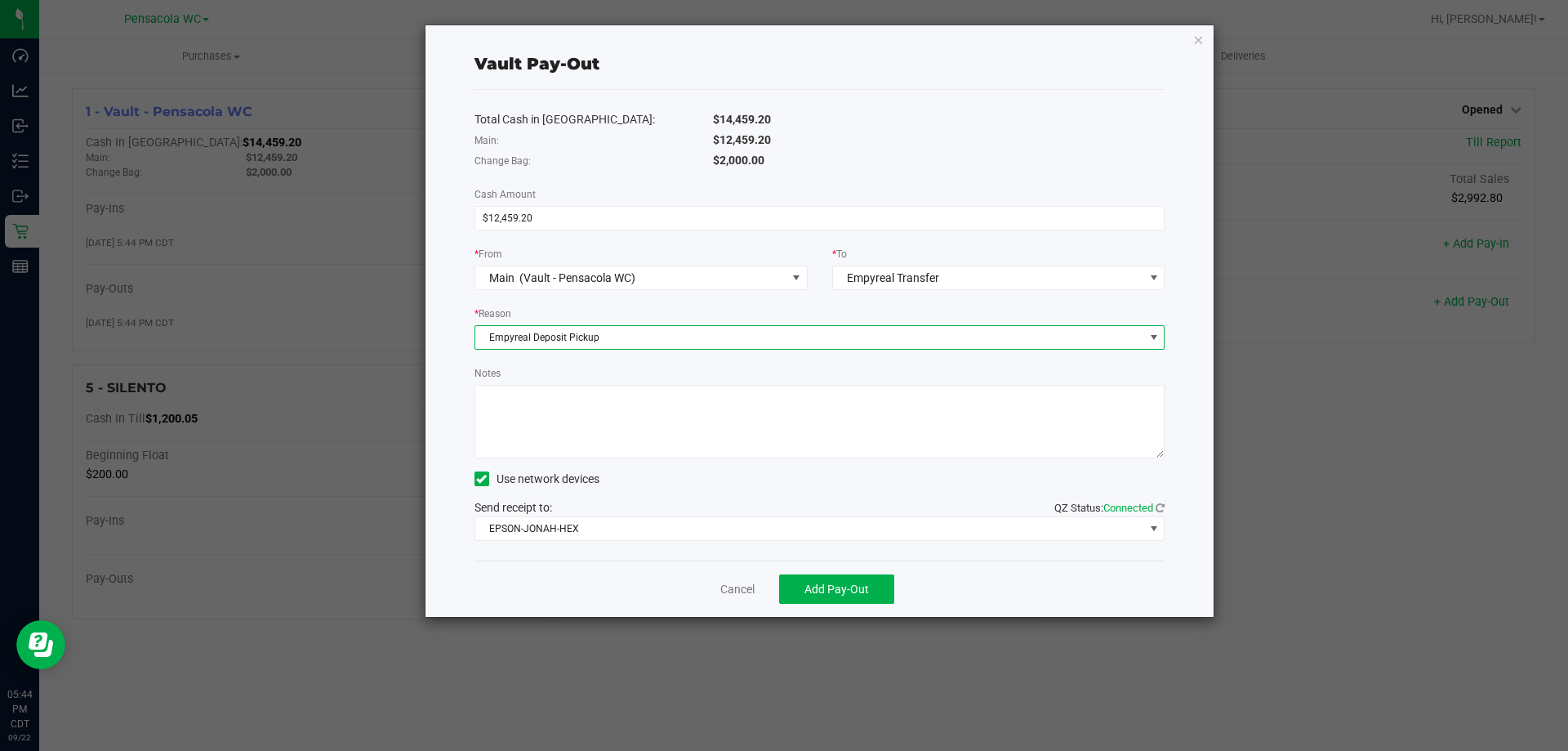
click at [594, 420] on textarea "Notes" at bounding box center [819, 421] width 691 height 73
drag, startPoint x: 587, startPoint y: 398, endPoint x: 510, endPoint y: 402, distance: 77.1
click at [510, 402] on textarea "Notes" at bounding box center [819, 421] width 691 height 73
click at [515, 419] on textarea "Notes" at bounding box center [819, 421] width 691 height 73
paste textarea "m24067594"
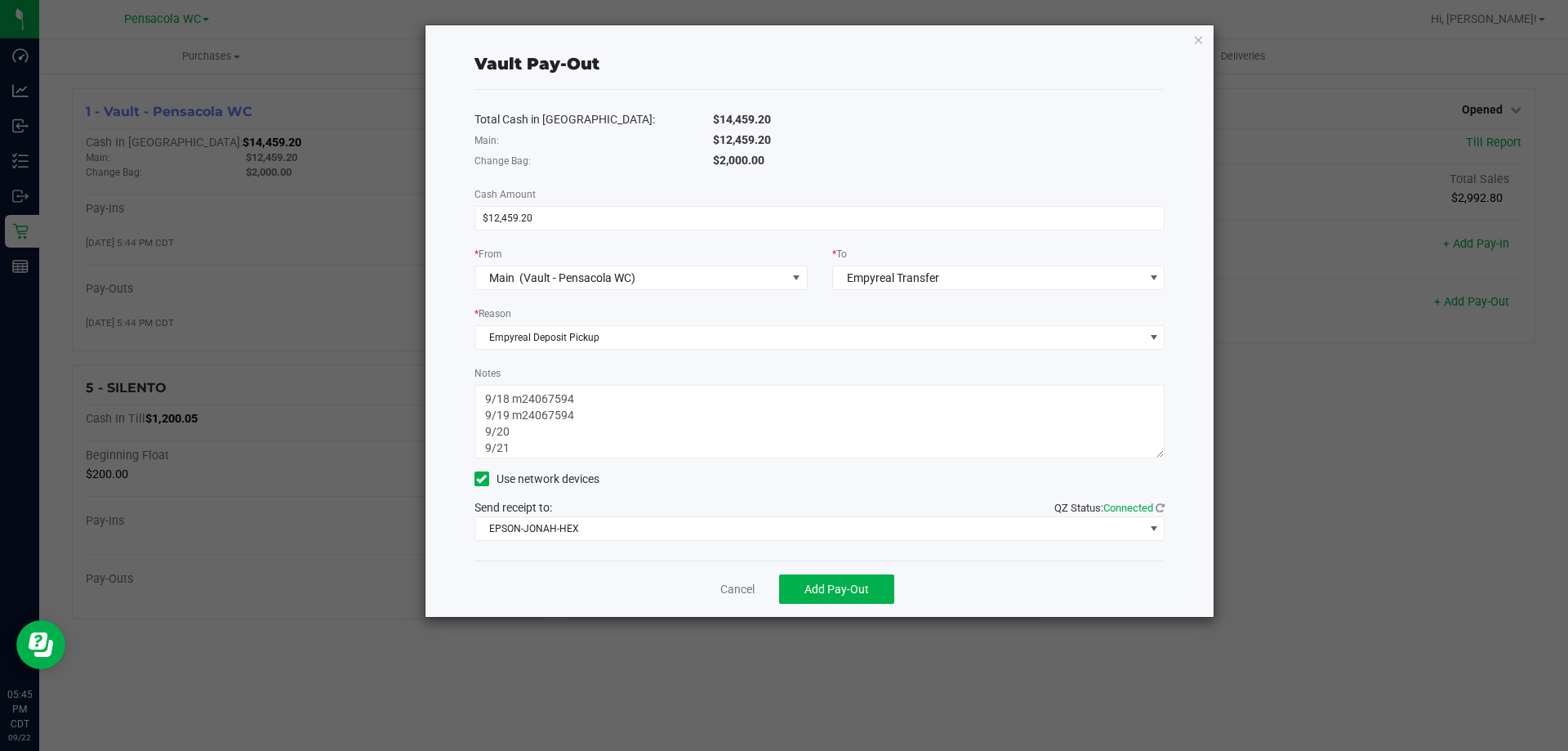
click at [520, 429] on textarea "Notes" at bounding box center [819, 421] width 691 height 73
paste textarea "m24067594"
click at [521, 451] on textarea "Notes" at bounding box center [819, 421] width 691 height 73
paste textarea "m24067594"
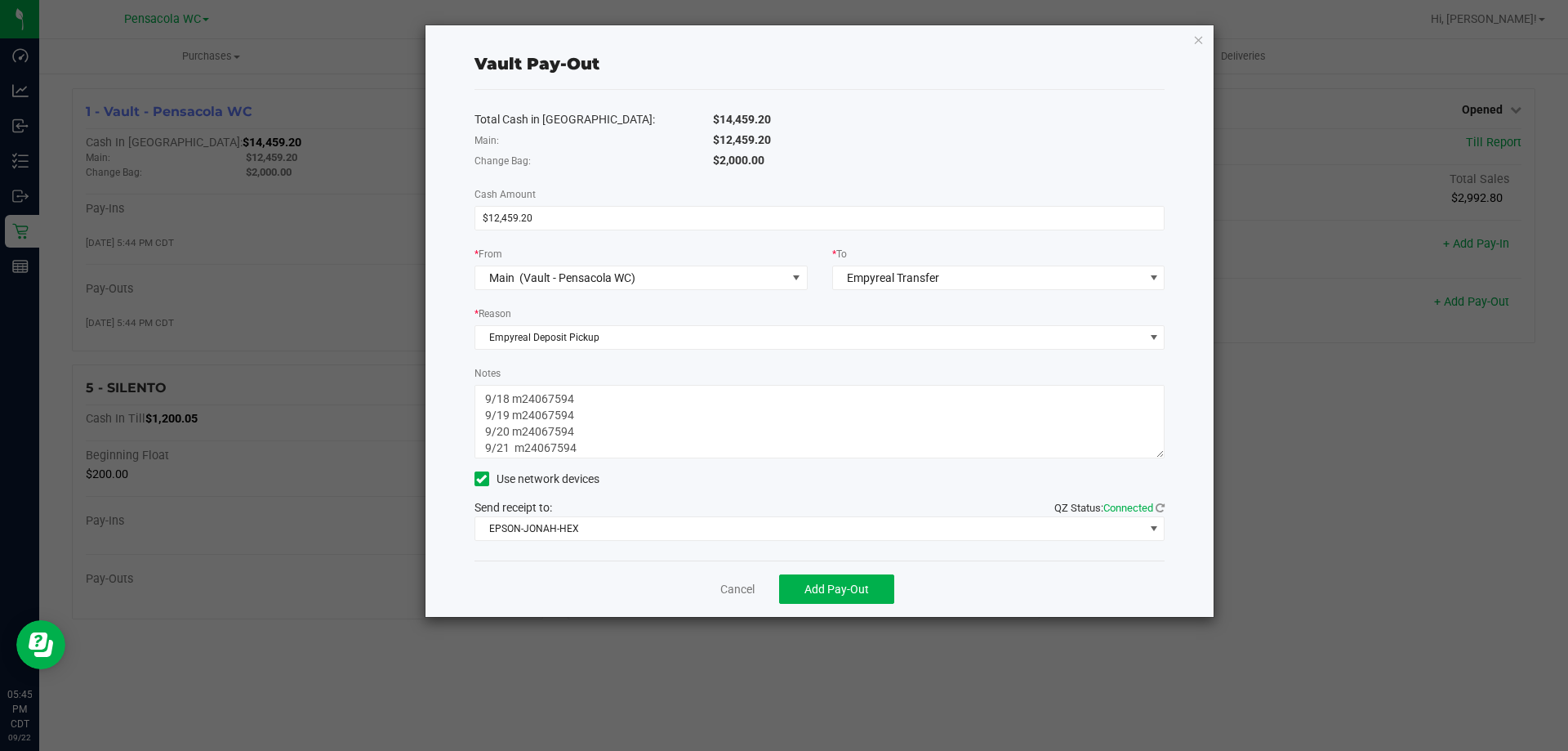
click at [587, 397] on textarea "Notes" at bounding box center [819, 421] width 691 height 73
click at [577, 411] on textarea "Notes" at bounding box center [819, 421] width 691 height 73
click at [595, 418] on textarea "Notes" at bounding box center [819, 421] width 691 height 73
click at [586, 430] on textarea "Notes" at bounding box center [819, 421] width 691 height 73
click at [580, 450] on textarea "Notes" at bounding box center [819, 421] width 691 height 73
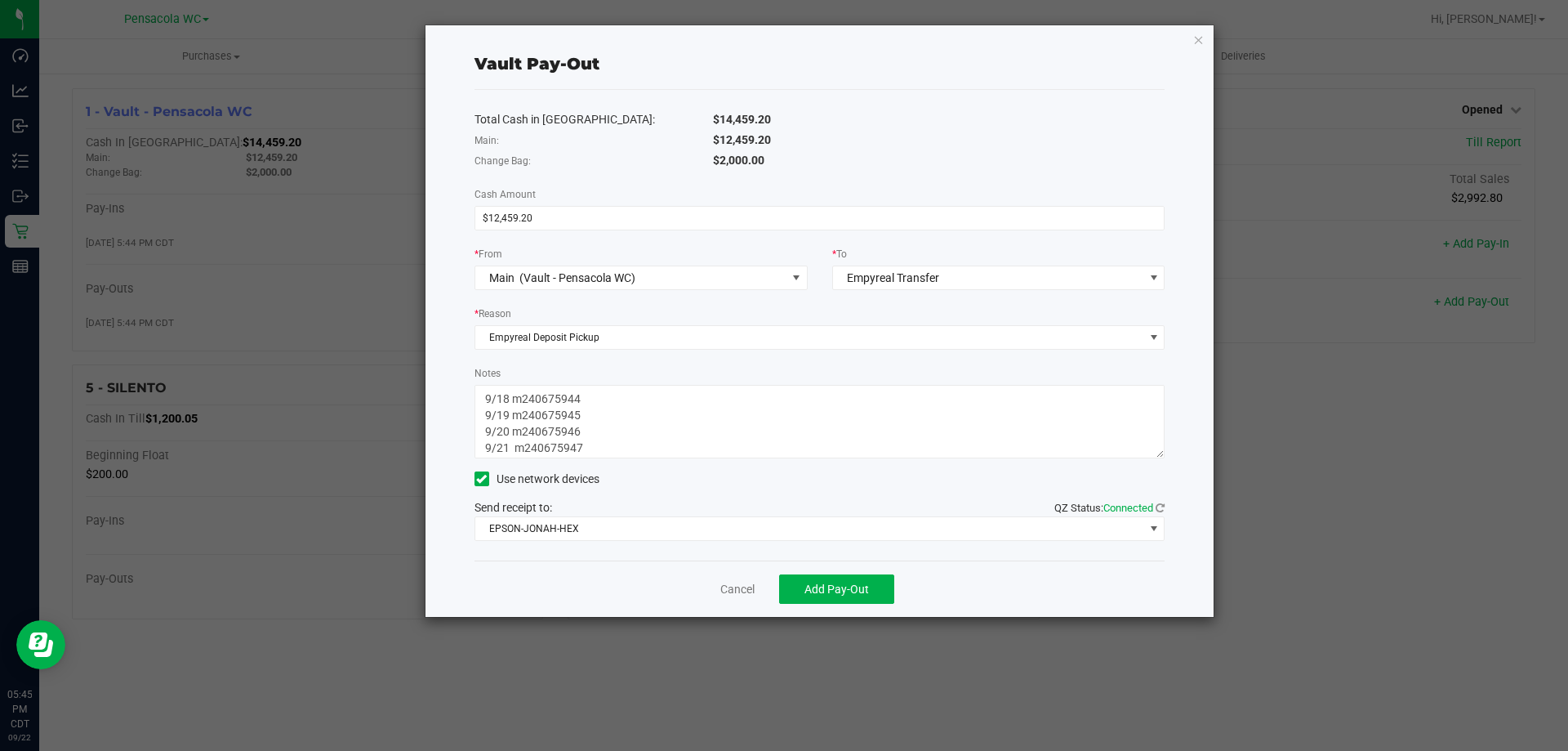
click at [628, 394] on textarea "Notes" at bounding box center [819, 421] width 691 height 73
click at [612, 417] on textarea "Notes" at bounding box center [819, 421] width 691 height 73
click at [642, 390] on textarea "Notes" at bounding box center [819, 421] width 691 height 73
click at [613, 417] on textarea "Notes" at bounding box center [819, 421] width 691 height 73
click at [655, 392] on textarea "Notes" at bounding box center [819, 421] width 691 height 73
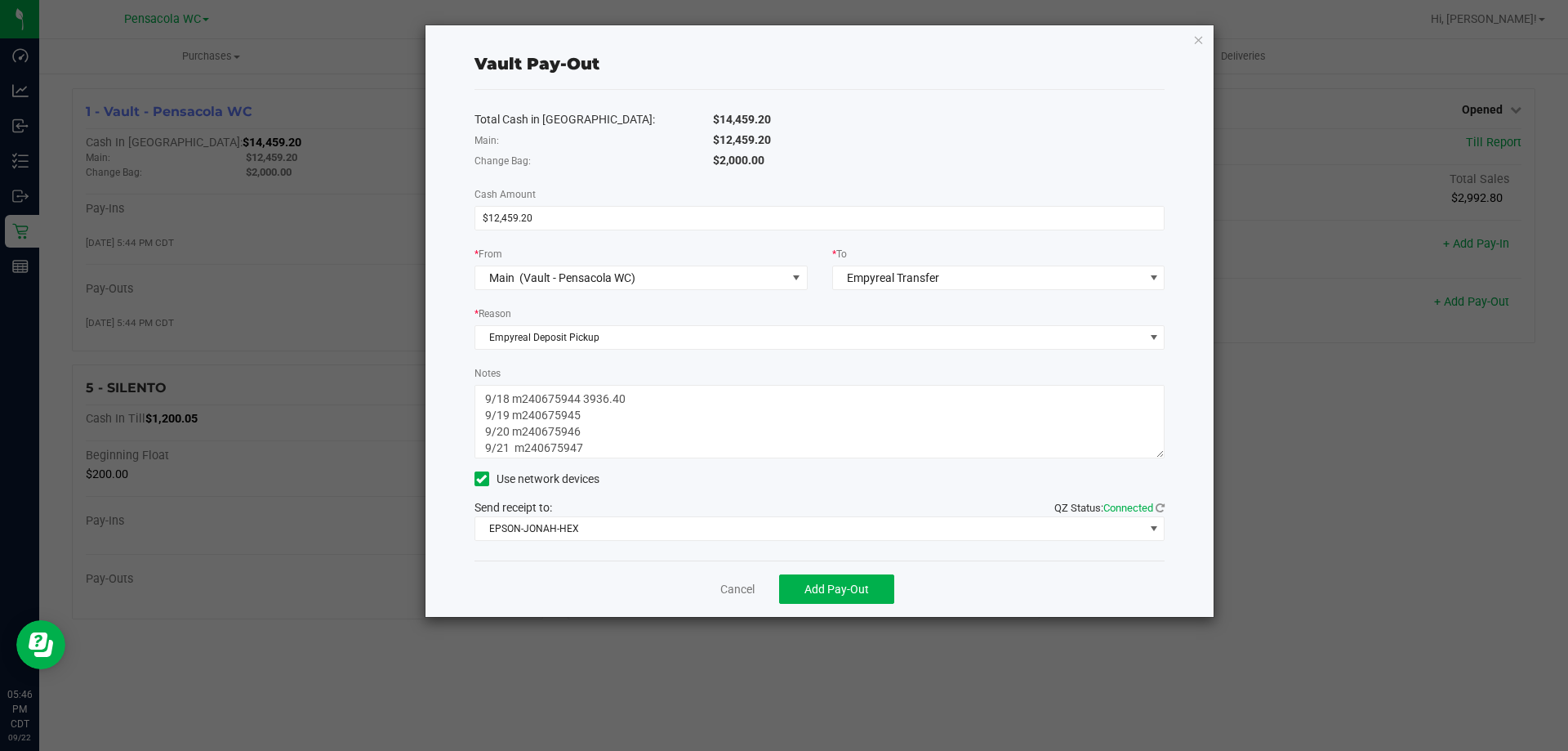
click at [575, 397] on textarea "Notes" at bounding box center [819, 421] width 691 height 73
click at [578, 397] on textarea "Notes" at bounding box center [819, 421] width 691 height 73
click at [600, 417] on textarea "Notes" at bounding box center [819, 421] width 691 height 73
click at [603, 435] on textarea "Notes" at bounding box center [819, 421] width 691 height 73
click at [597, 443] on textarea "Notes" at bounding box center [819, 421] width 691 height 73
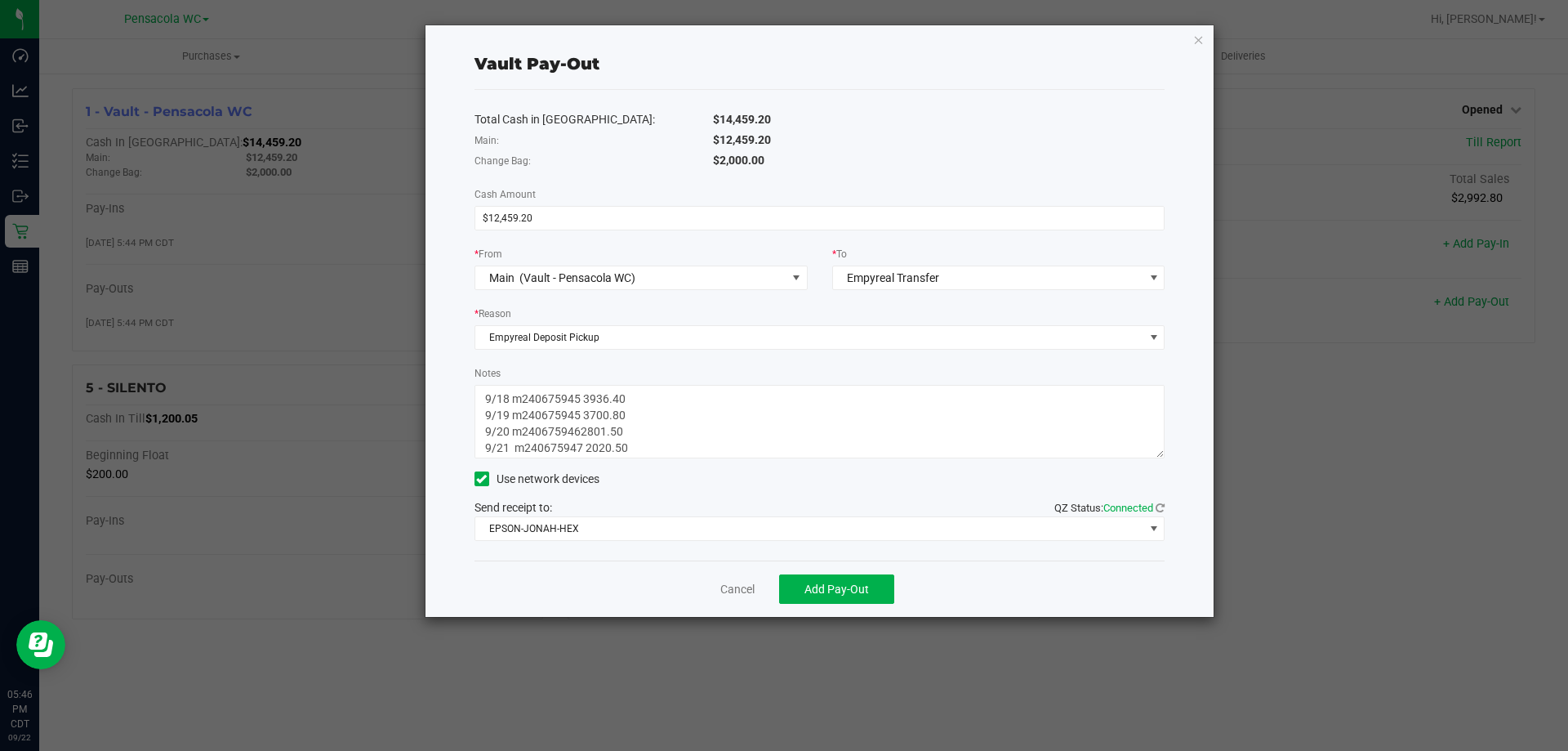
click at [577, 434] on textarea "Notes" at bounding box center [819, 421] width 691 height 73
type textarea "9/18 m240675945 3936.40 9/19 m240675945 3700.80 9/20 m240675946 2801.50 9/21 m2…"
click at [831, 572] on div "Cancel Add Pay-Out" at bounding box center [819, 588] width 691 height 56
click at [841, 586] on span "Add Pay-Out" at bounding box center [836, 588] width 64 height 13
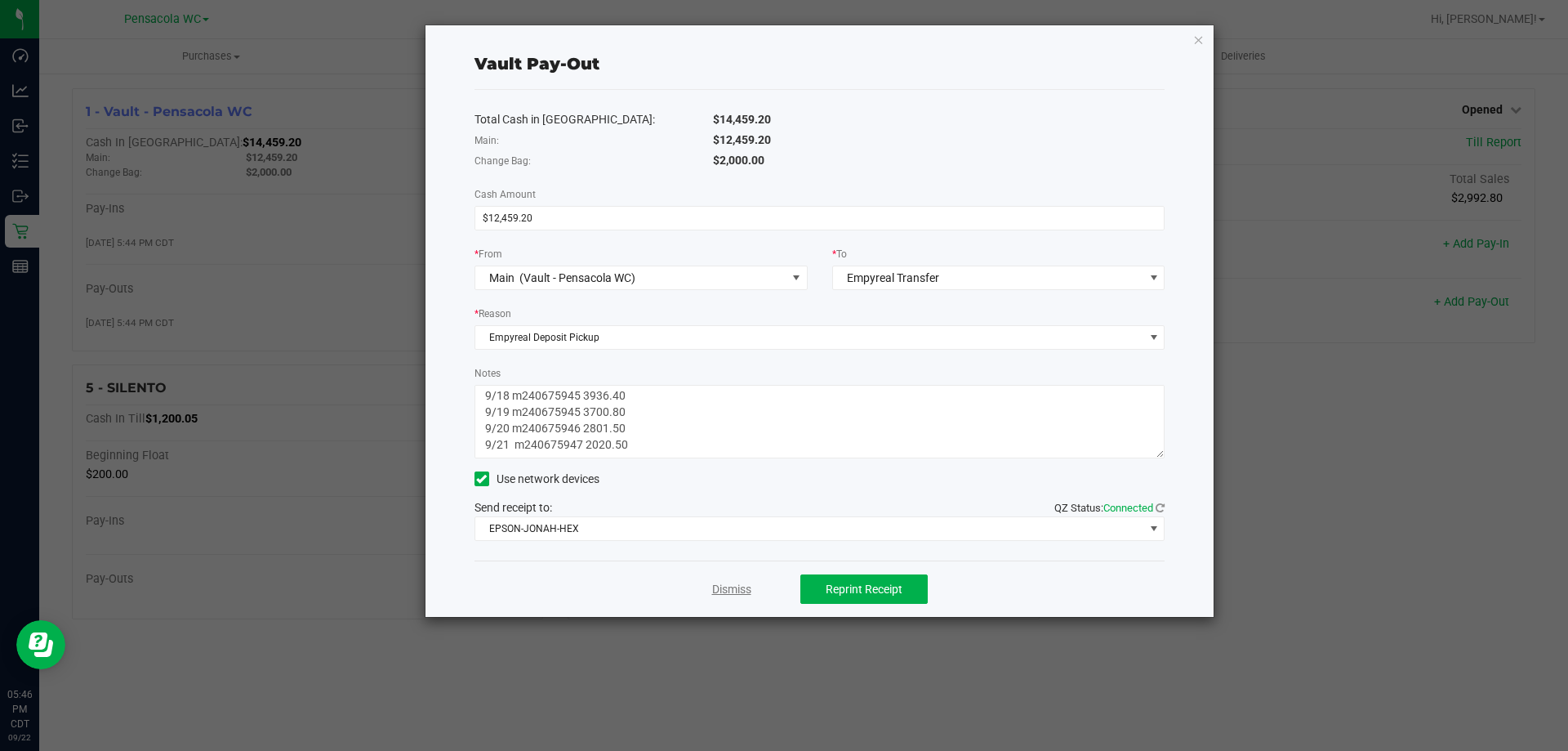
click at [724, 592] on link "Dismiss" at bounding box center [732, 589] width 40 height 17
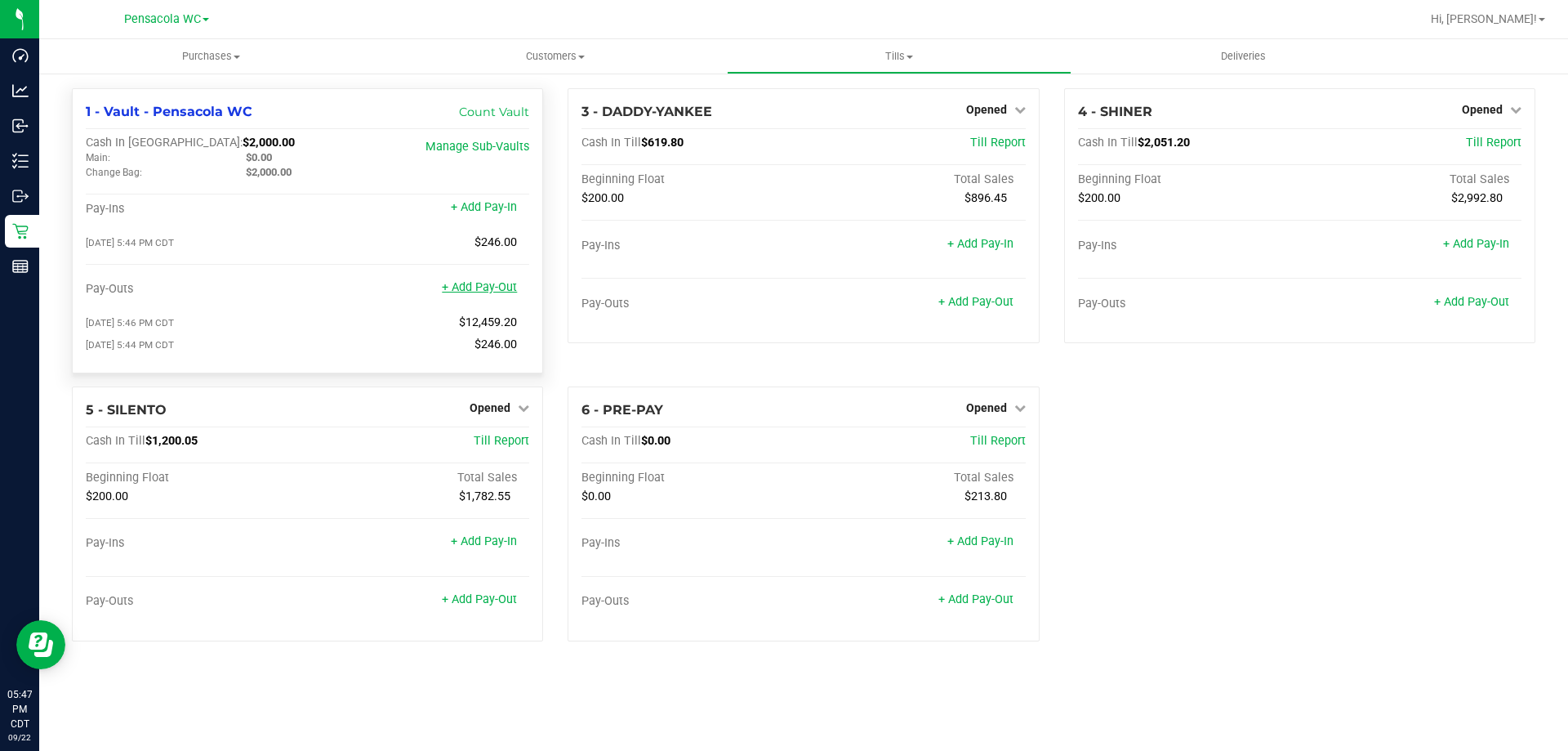
click at [488, 286] on link "+ Add Pay-Out" at bounding box center [479, 287] width 75 height 14
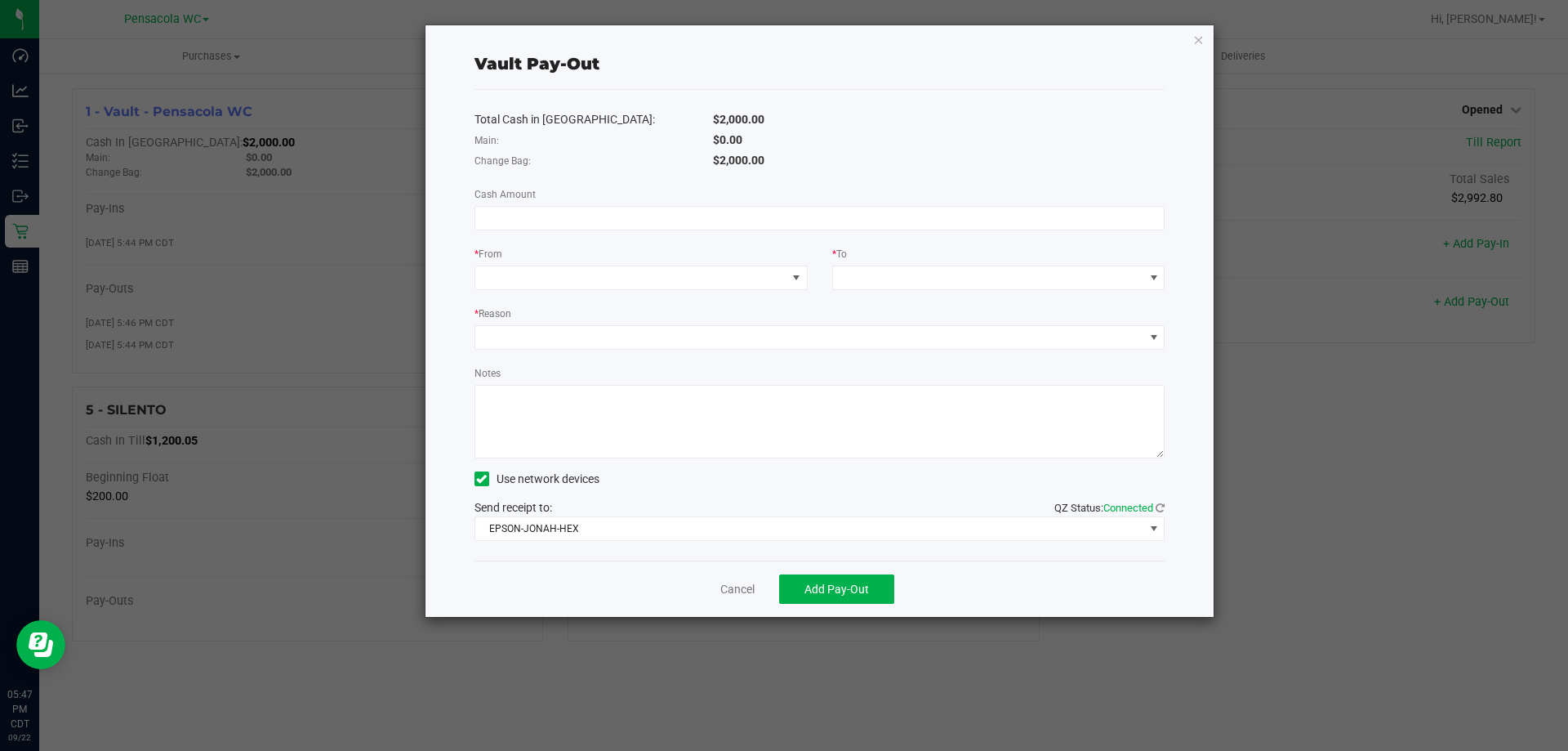
click at [610, 205] on div "Total Cash in Vault: $2,000.00 Main: $0.00 Change Bag: $2,000.00 Cash Amount * …" at bounding box center [819, 325] width 691 height 470
click at [610, 216] on input at bounding box center [820, 217] width 690 height 23
type input "$550.00"
click at [773, 283] on span at bounding box center [630, 277] width 311 height 23
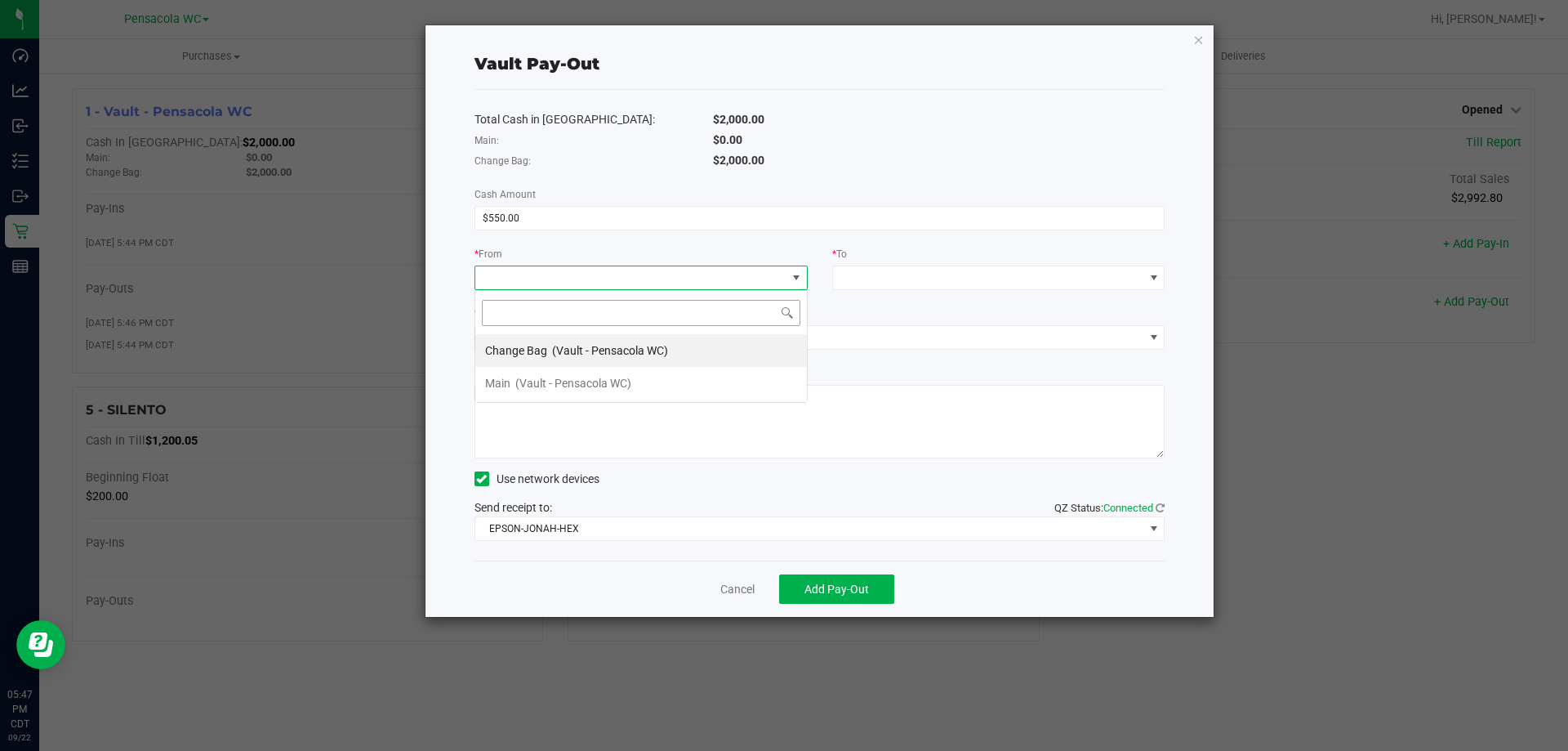
scroll to position [25, 333]
click at [670, 357] on li "Change Bag (Vault - Pensacola WC)" at bounding box center [641, 350] width 332 height 33
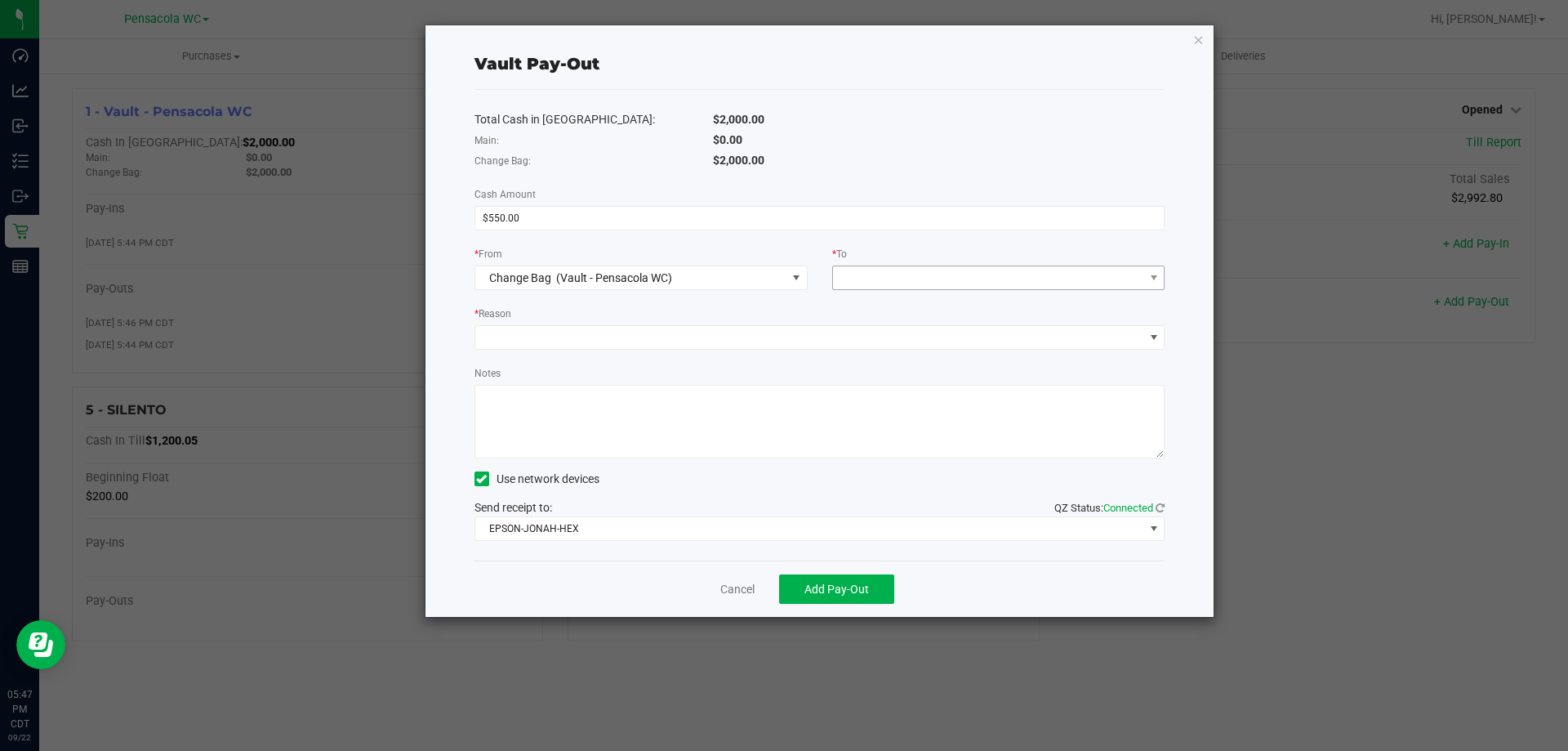
drag, startPoint x: 882, startPoint y: 264, endPoint x: 868, endPoint y: 274, distance: 17.2
click at [880, 264] on div "* To" at bounding box center [998, 255] width 333 height 21
click at [868, 274] on span at bounding box center [988, 277] width 311 height 23
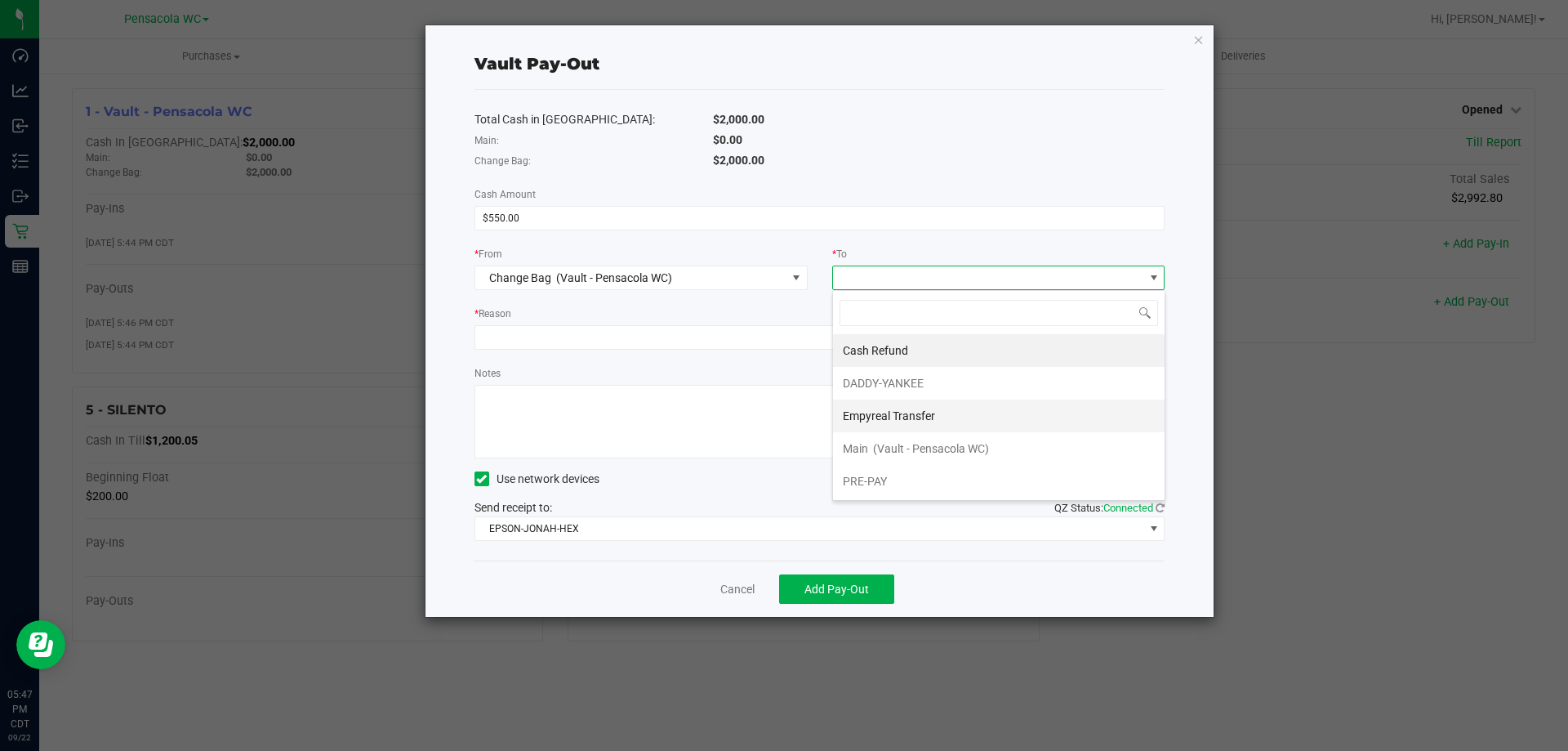
click at [878, 412] on span "Empyreal Transfer" at bounding box center [888, 415] width 92 height 13
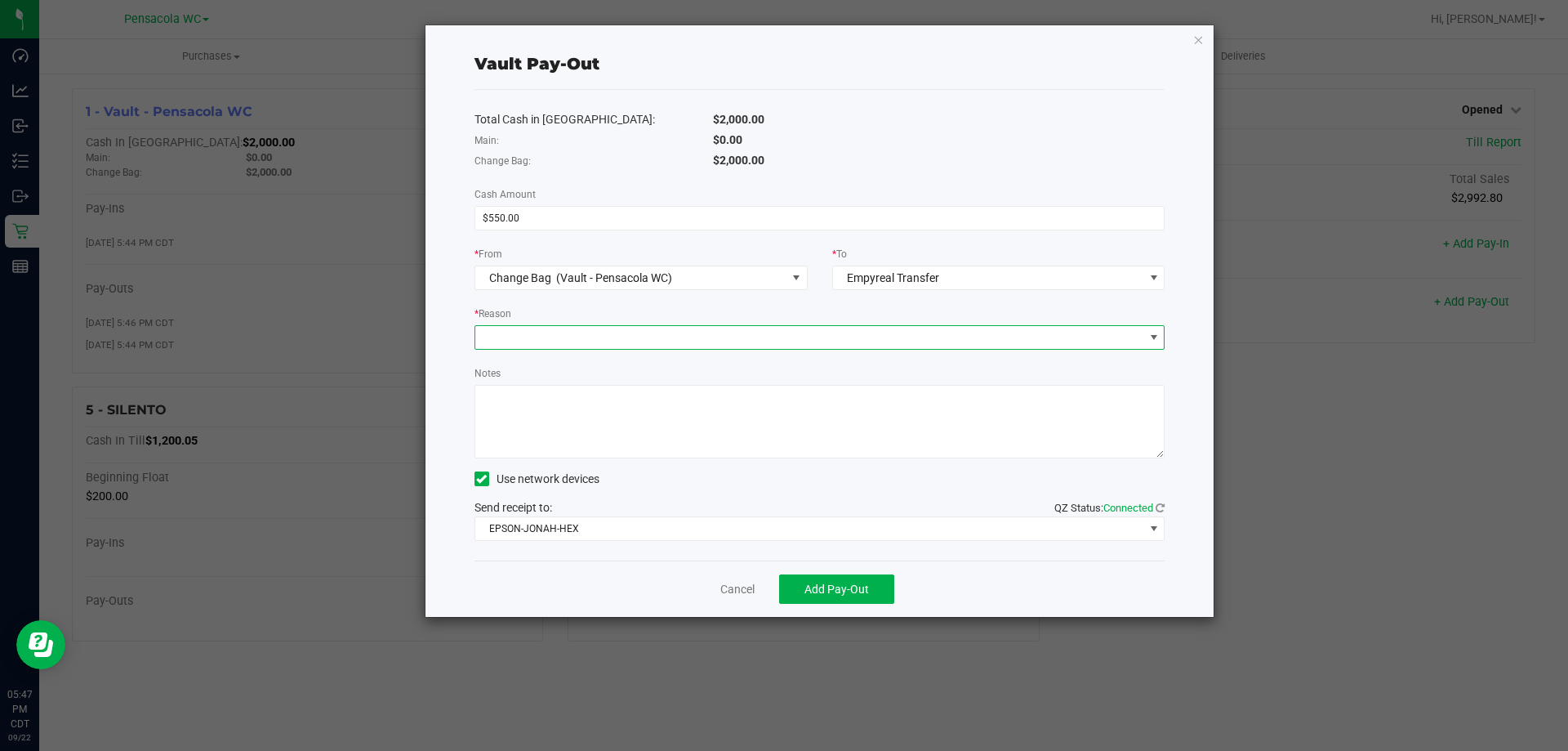
click at [826, 344] on span at bounding box center [809, 337] width 669 height 23
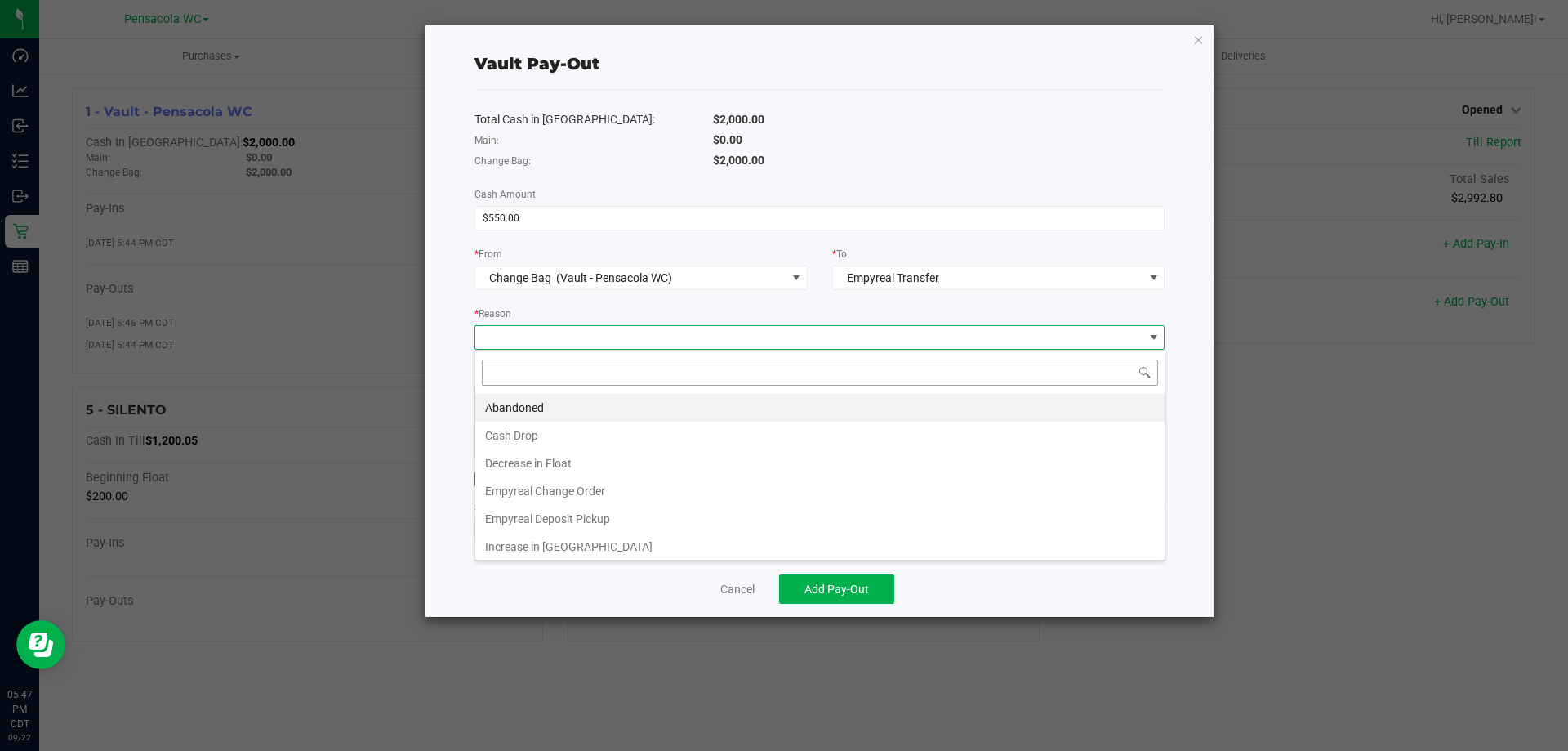
scroll to position [25, 690]
click at [707, 441] on li "Cash Drop" at bounding box center [820, 435] width 690 height 28
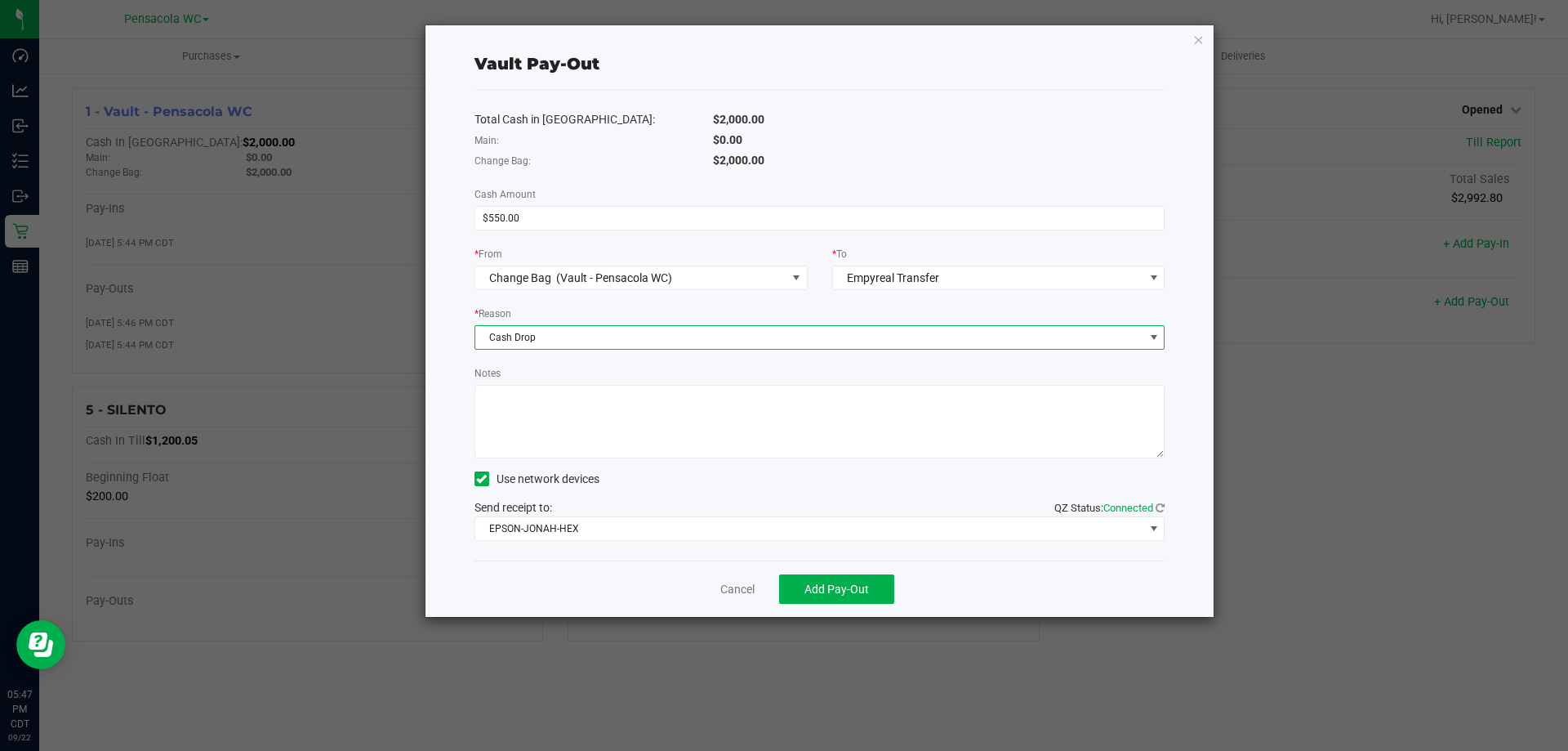
click at [746, 344] on span "Cash Drop" at bounding box center [809, 337] width 669 height 23
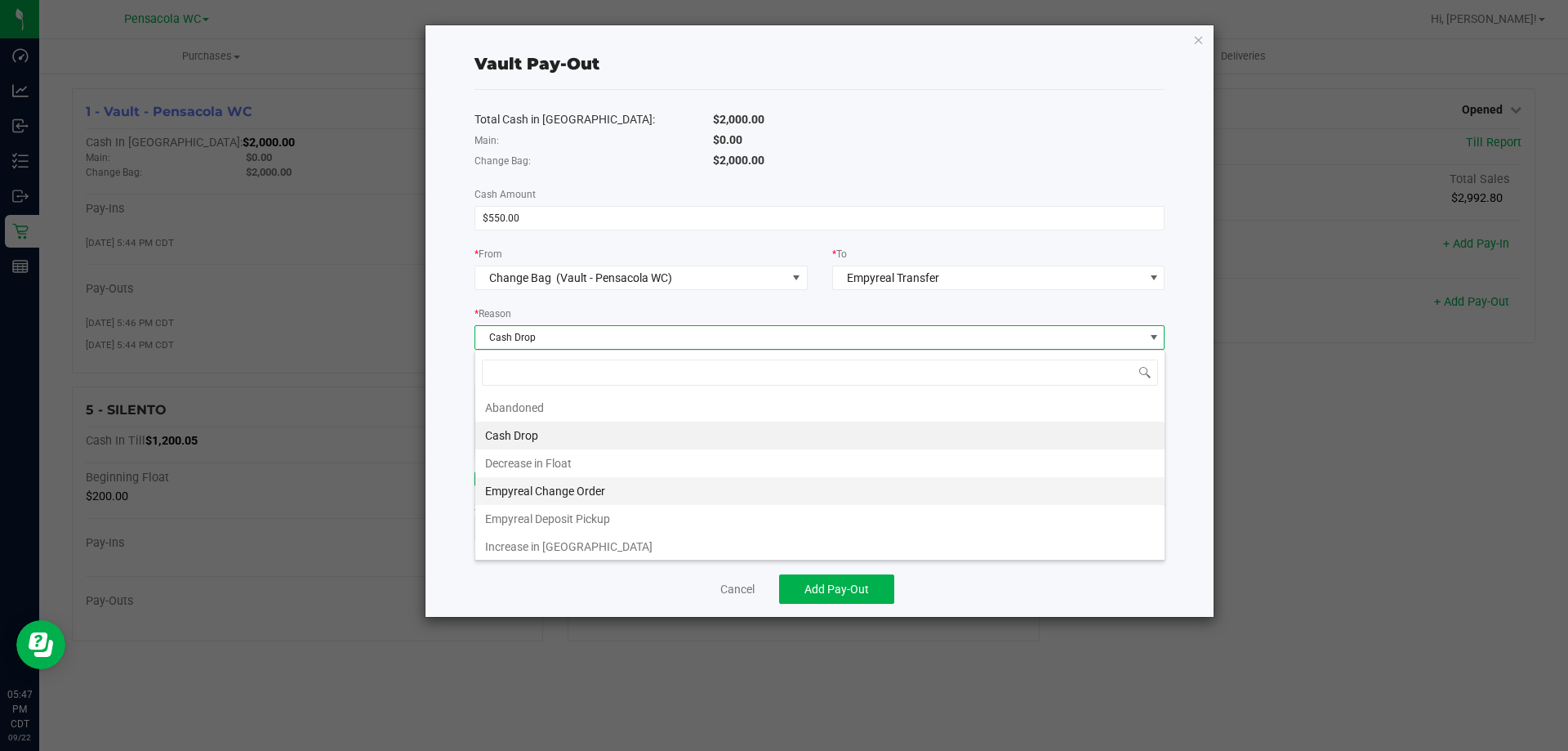
click at [645, 496] on li "Empyreal Change Order" at bounding box center [820, 491] width 690 height 28
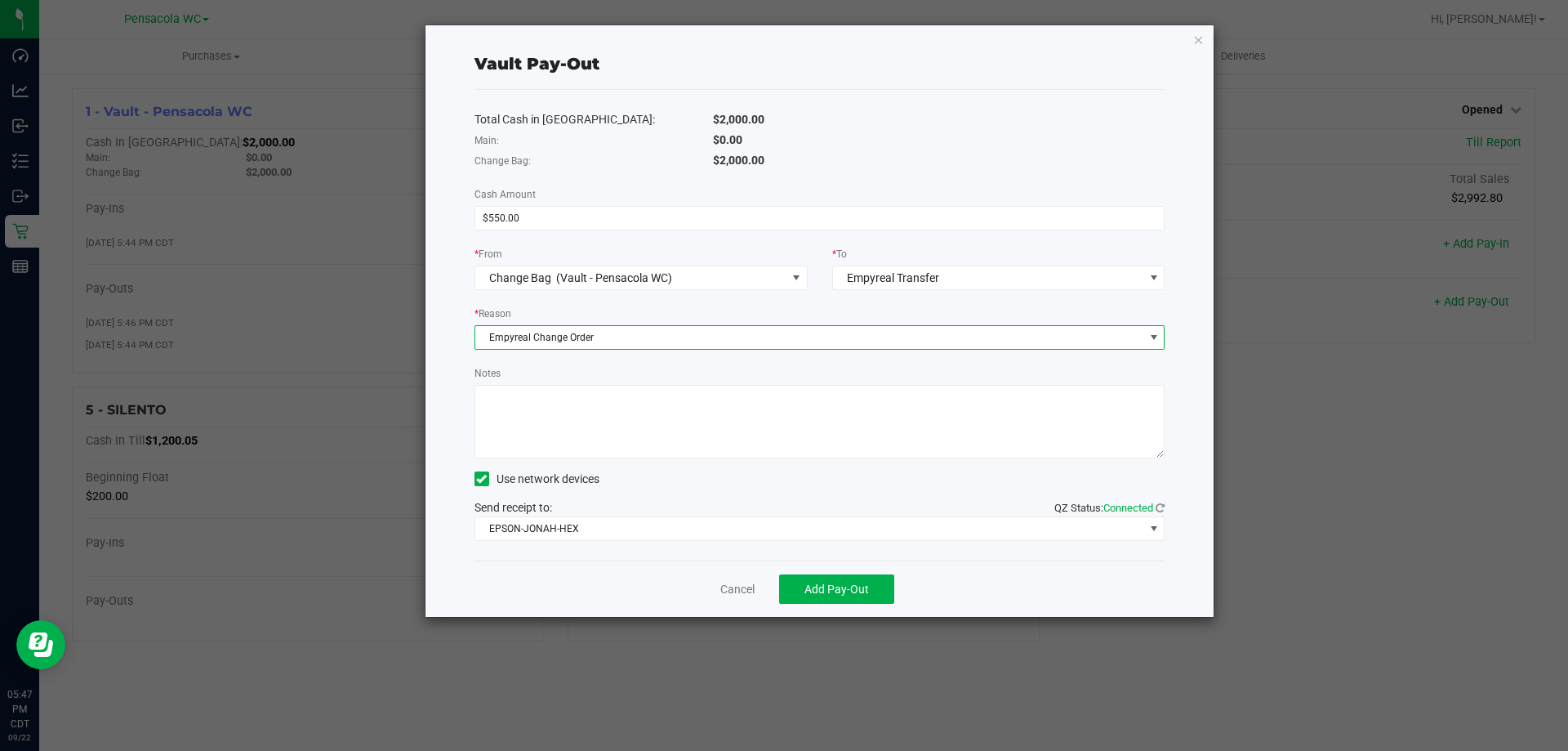
click at [619, 439] on textarea "Notes" at bounding box center [819, 421] width 691 height 73
type textarea "hh"
click at [855, 595] on span "Add Pay-Out" at bounding box center [836, 588] width 64 height 13
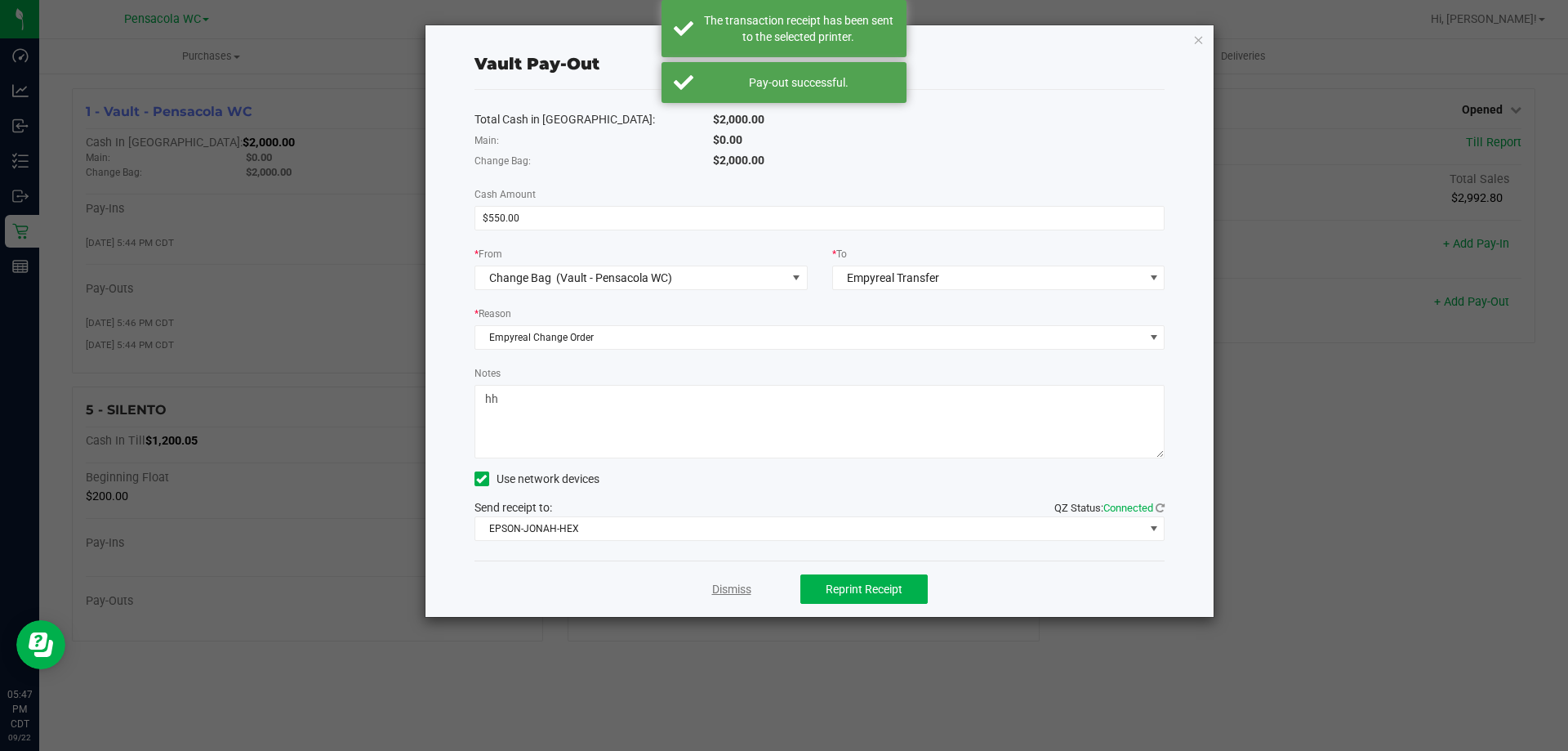
click at [722, 588] on link "Dismiss" at bounding box center [732, 589] width 40 height 17
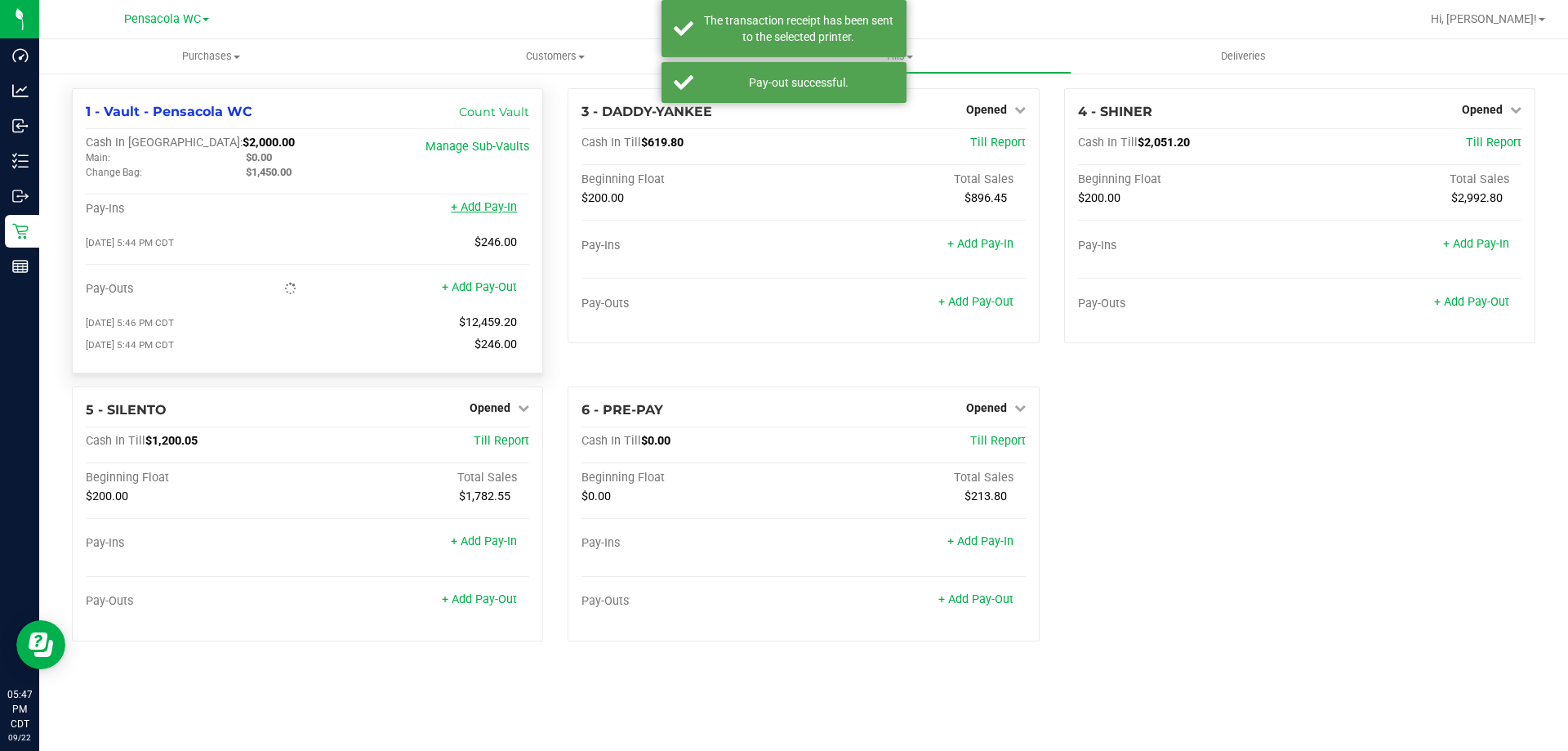
click at [469, 212] on link "+ Add Pay-In" at bounding box center [483, 207] width 66 height 14
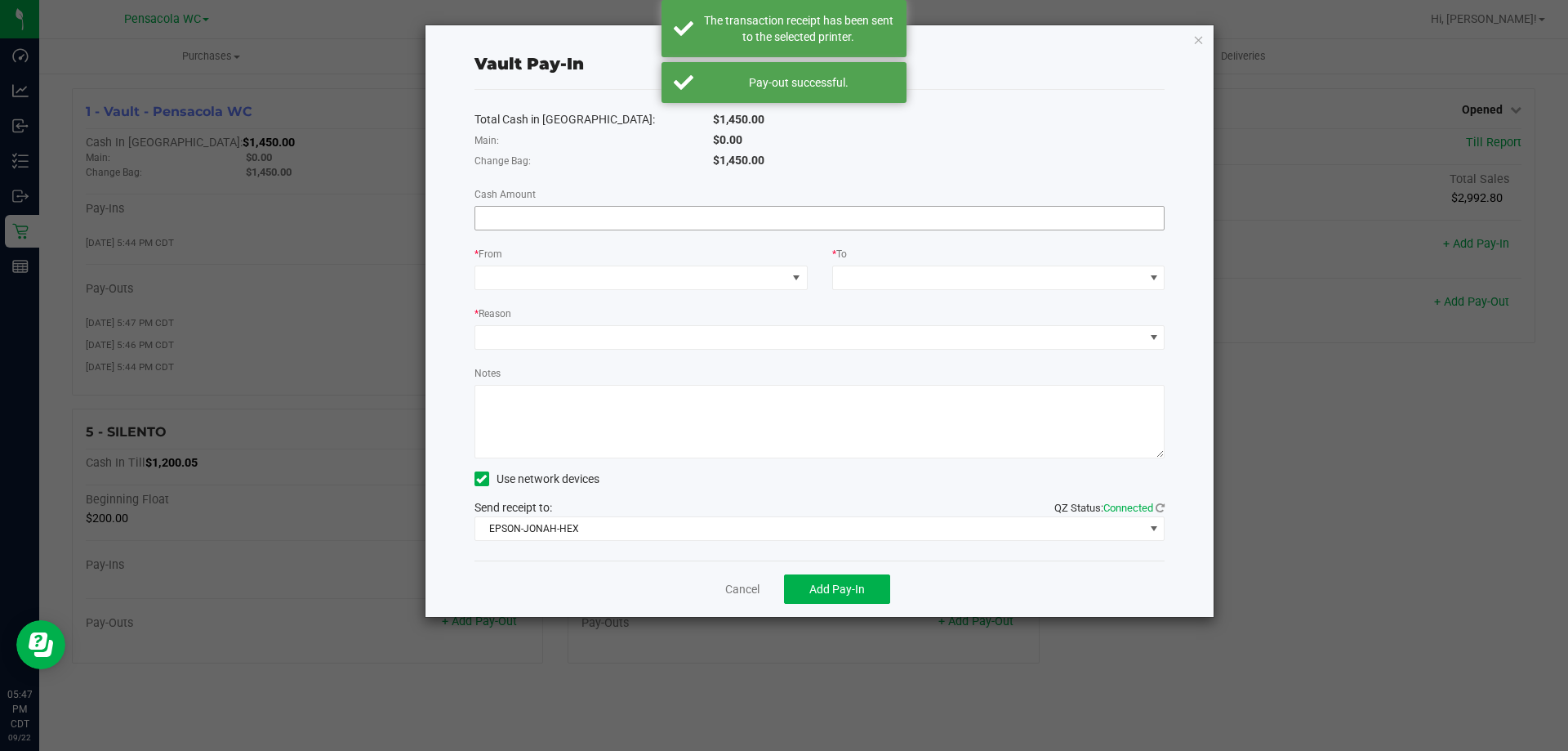
drag, startPoint x: 512, startPoint y: 231, endPoint x: 512, endPoint y: 221, distance: 10.0
click at [511, 228] on div "Total Cash in Vault: $1,450.00 Main: $0.00 Change Bag: $1,450.00 Cash Amount * …" at bounding box center [819, 325] width 691 height 470
click at [512, 220] on input at bounding box center [820, 217] width 690 height 23
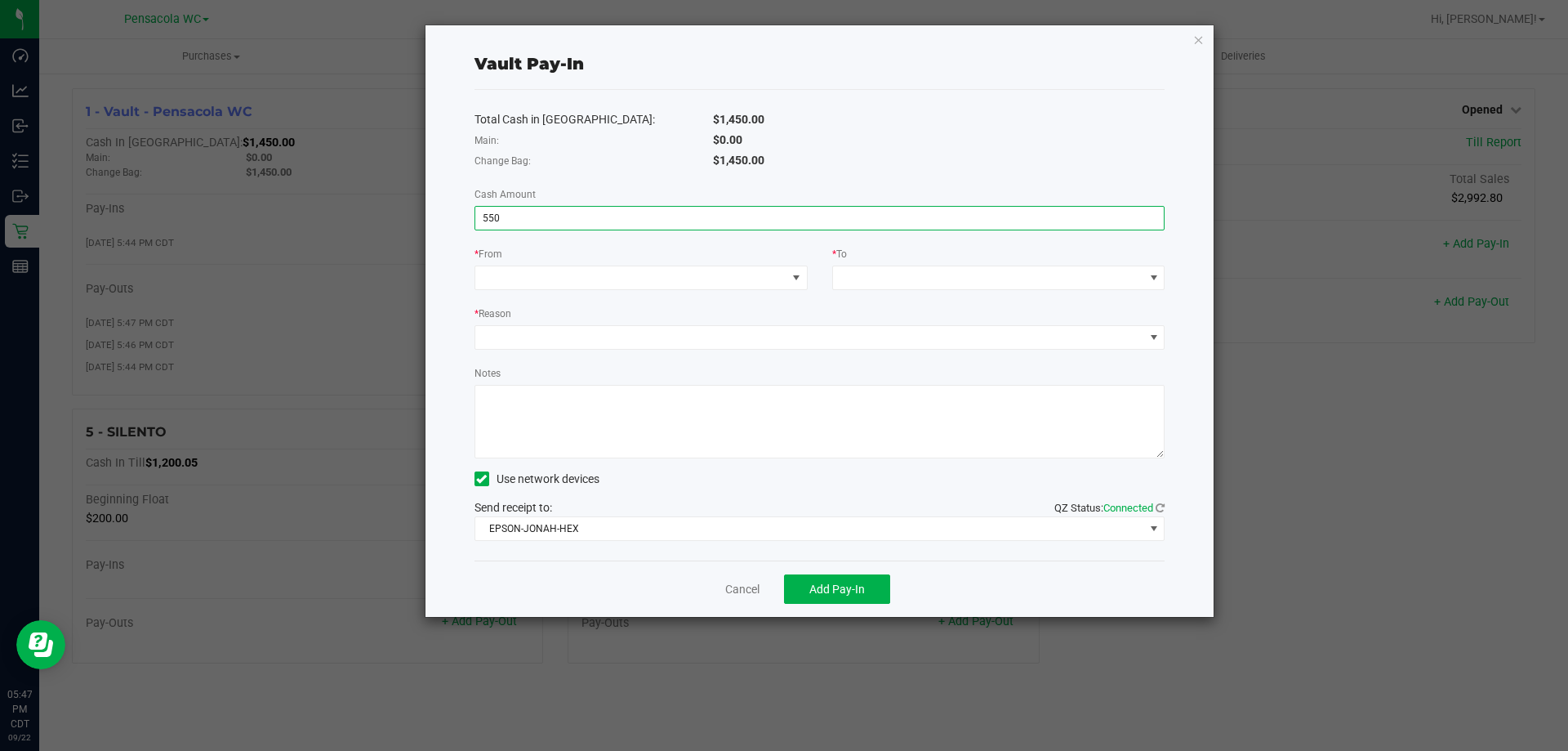
type input "$550.00"
drag, startPoint x: 497, startPoint y: 258, endPoint x: 502, endPoint y: 266, distance: 9.4
click at [498, 261] on div "* From" at bounding box center [640, 255] width 333 height 21
click at [506, 272] on span at bounding box center [630, 277] width 311 height 23
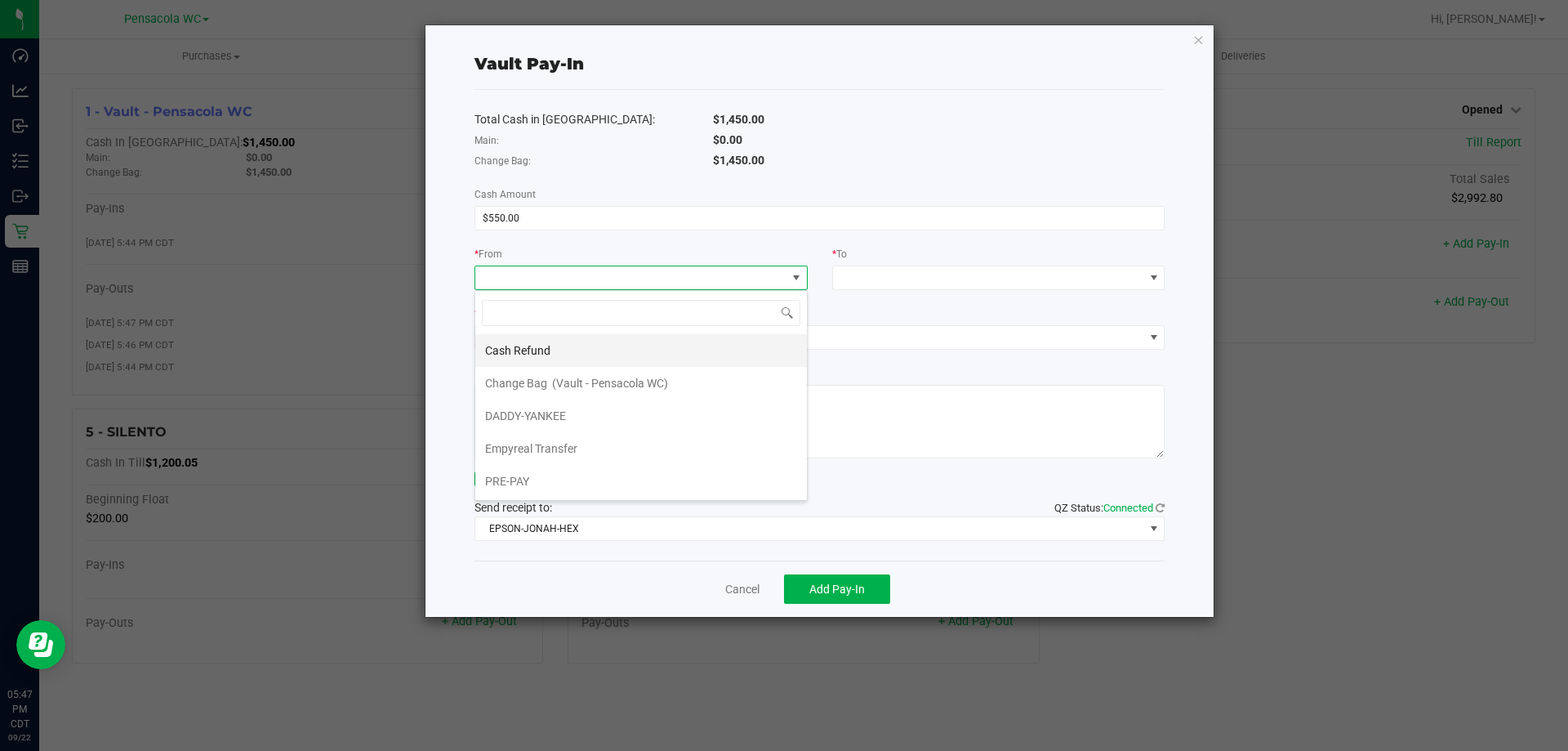
scroll to position [25, 333]
click at [525, 442] on span "Empyreal Transfer" at bounding box center [531, 448] width 92 height 13
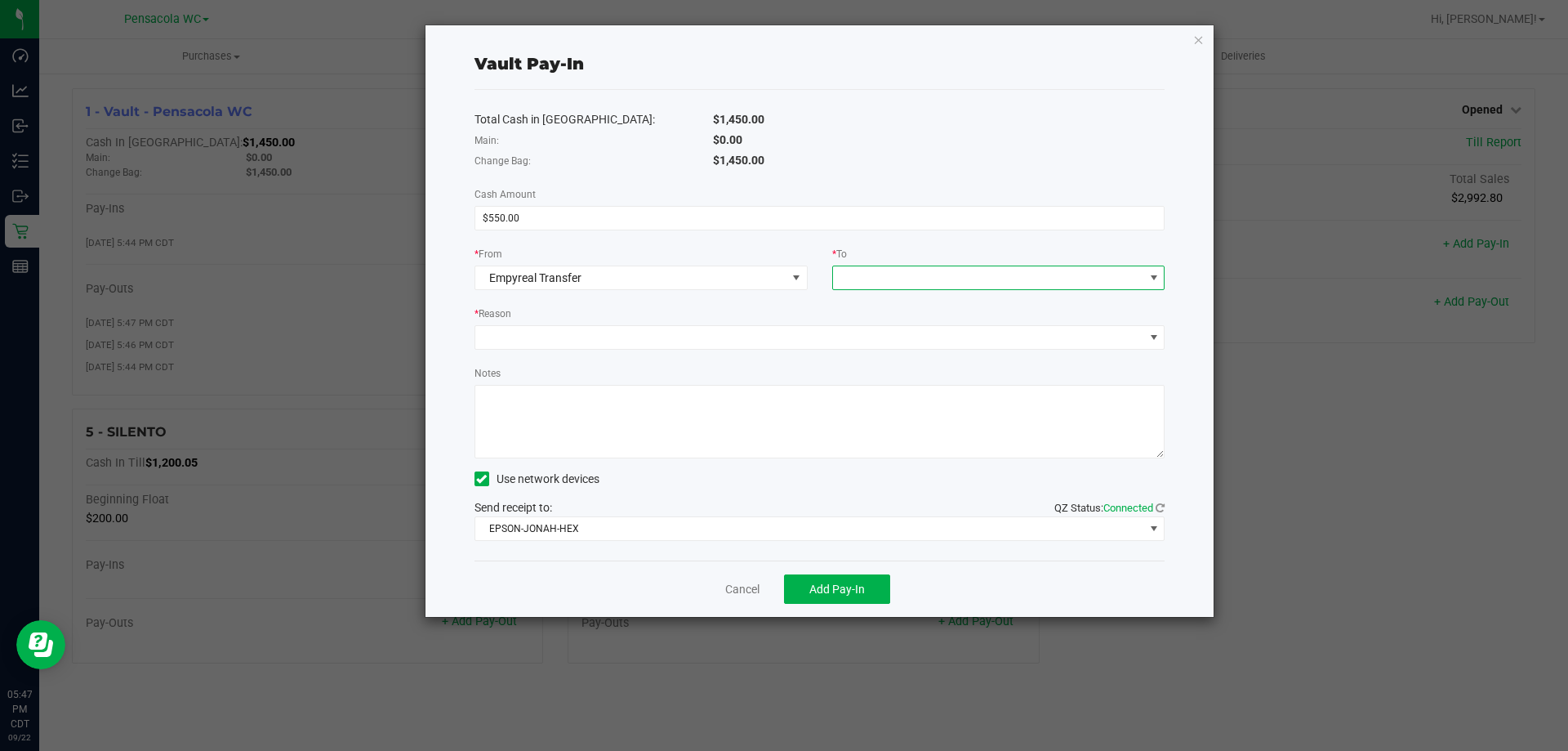
click at [910, 281] on span at bounding box center [988, 277] width 311 height 23
click at [882, 356] on span "Change Bag" at bounding box center [873, 350] width 62 height 13
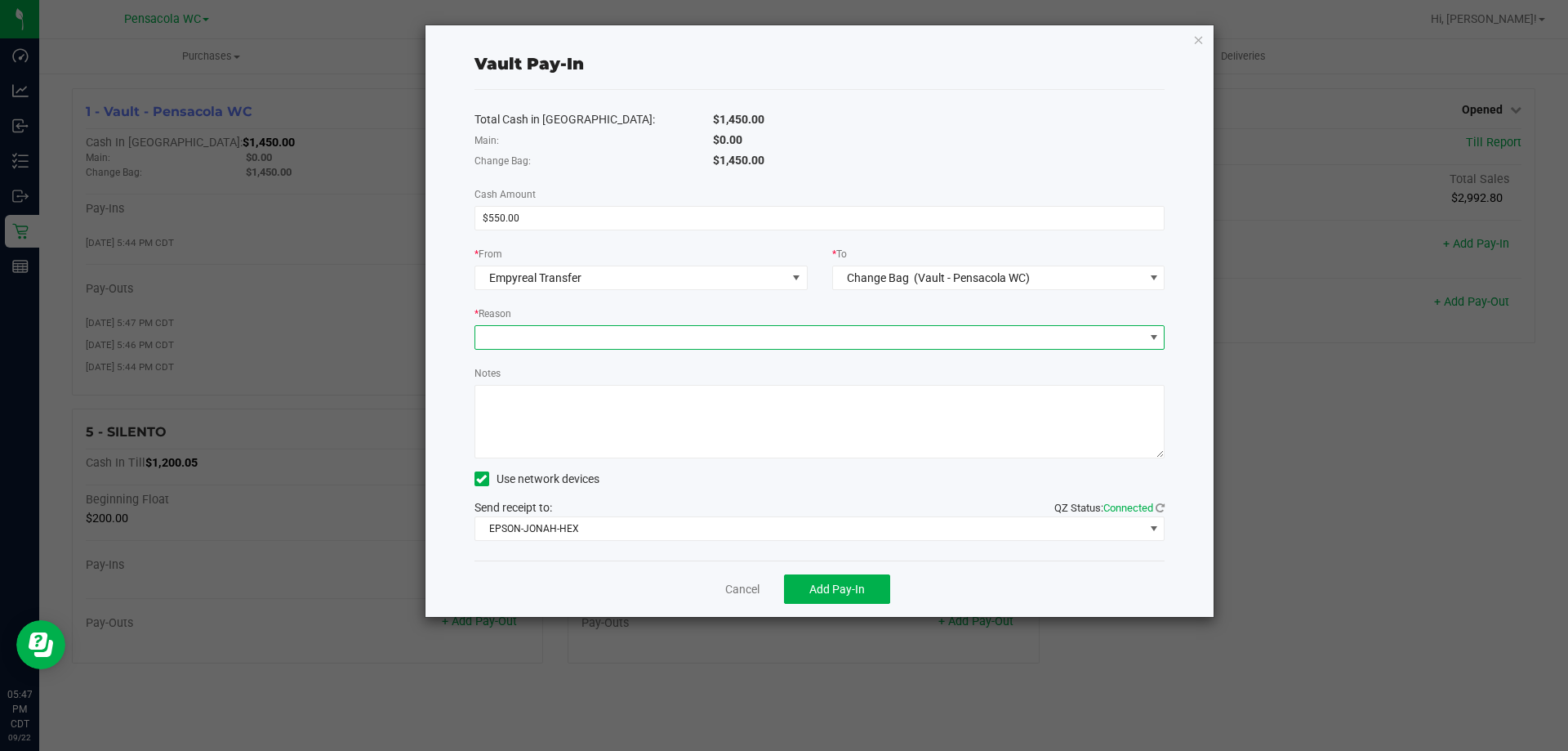
click at [846, 327] on span at bounding box center [809, 337] width 669 height 23
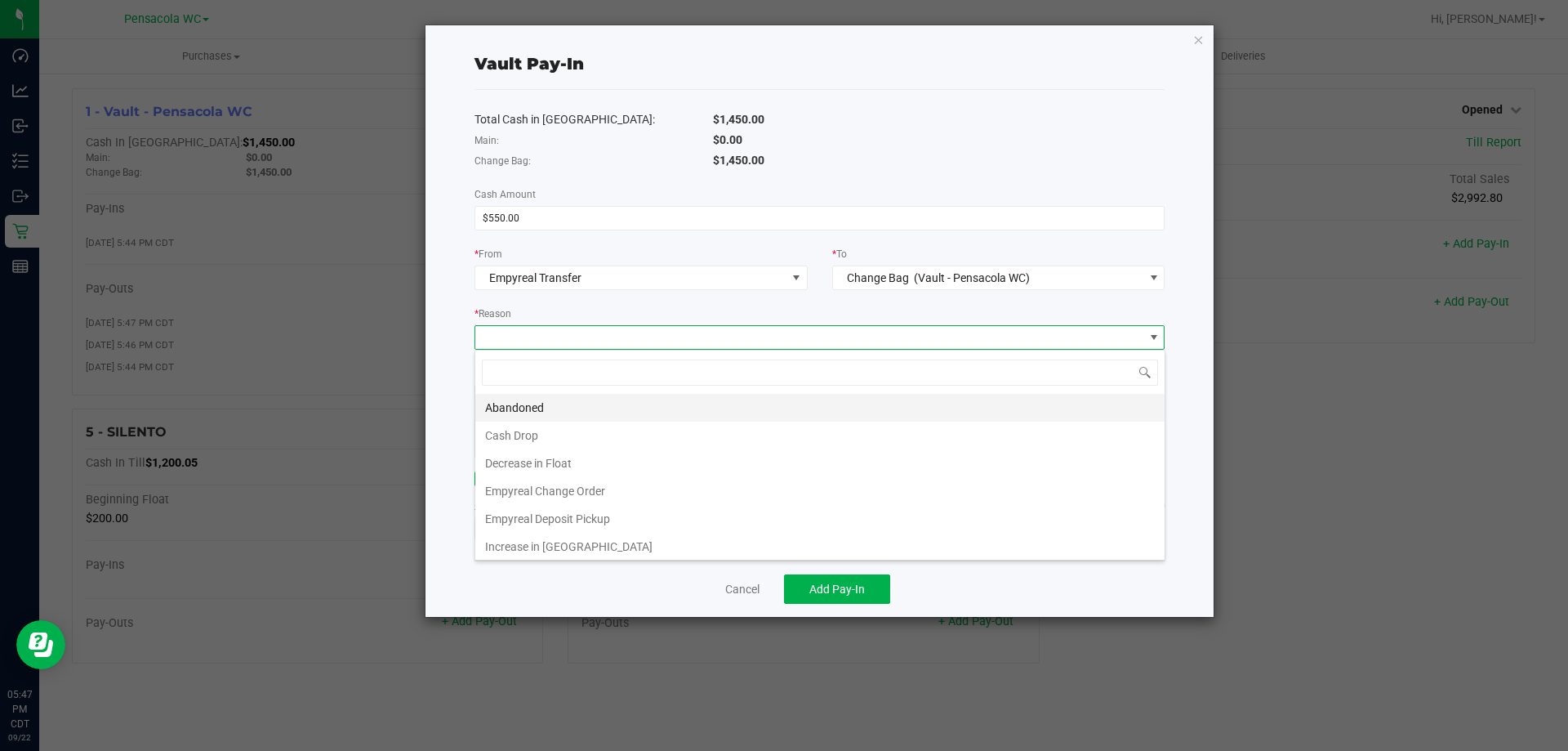
scroll to position [25, 690]
click at [693, 502] on li "Empyreal Change Order" at bounding box center [820, 491] width 690 height 28
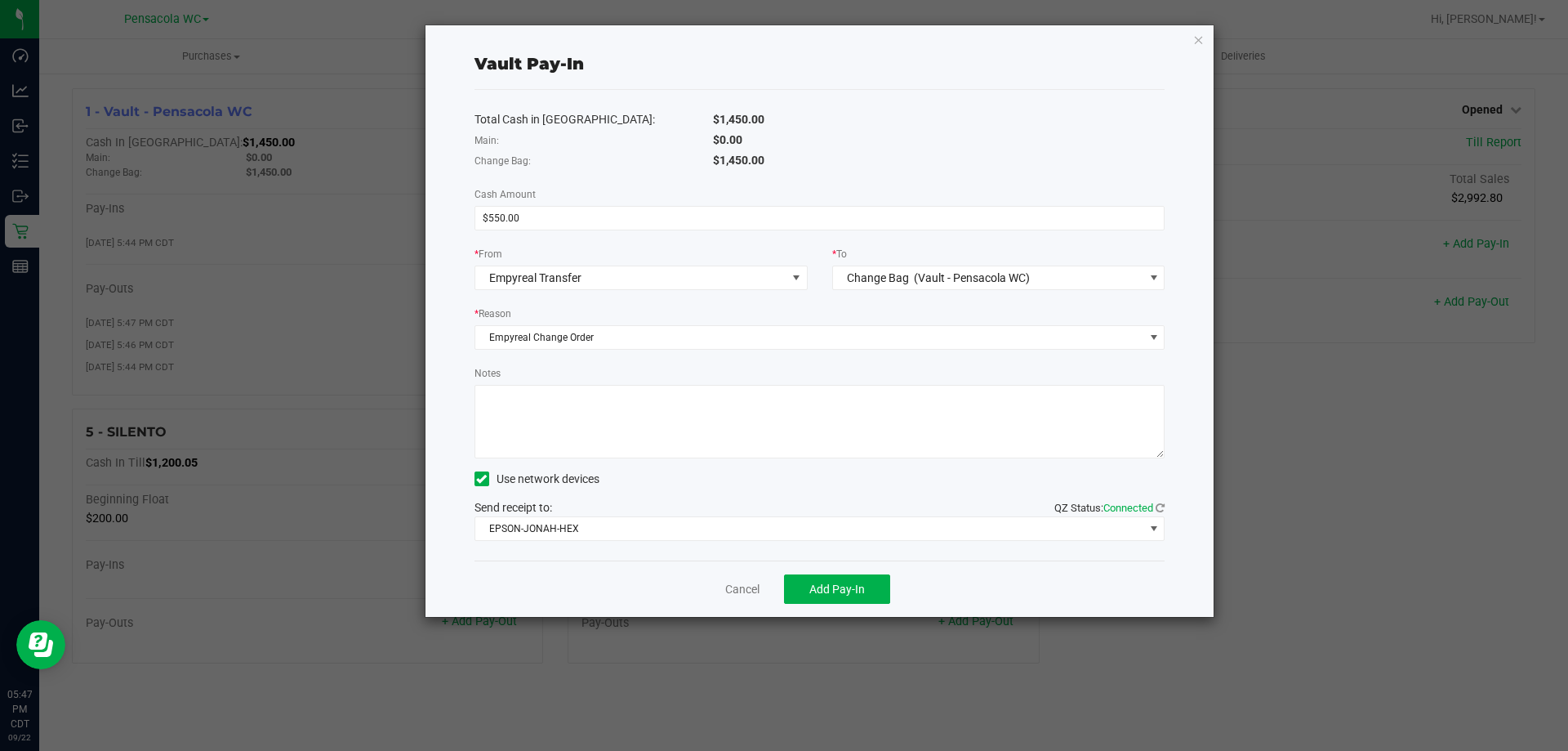
click at [754, 459] on div "Total Cash in Vault: $1,450.00 Main: $0.00 Change Bag: $1,450.00 Cash Amount $5…" at bounding box center [819, 325] width 691 height 470
click at [745, 441] on textarea "Notes" at bounding box center [819, 421] width 691 height 73
type textarea "hh"
click at [803, 588] on button "Add Pay-In" at bounding box center [836, 589] width 106 height 30
click at [738, 585] on link "Dismiss" at bounding box center [732, 589] width 40 height 17
